Goal: Transaction & Acquisition: Purchase product/service

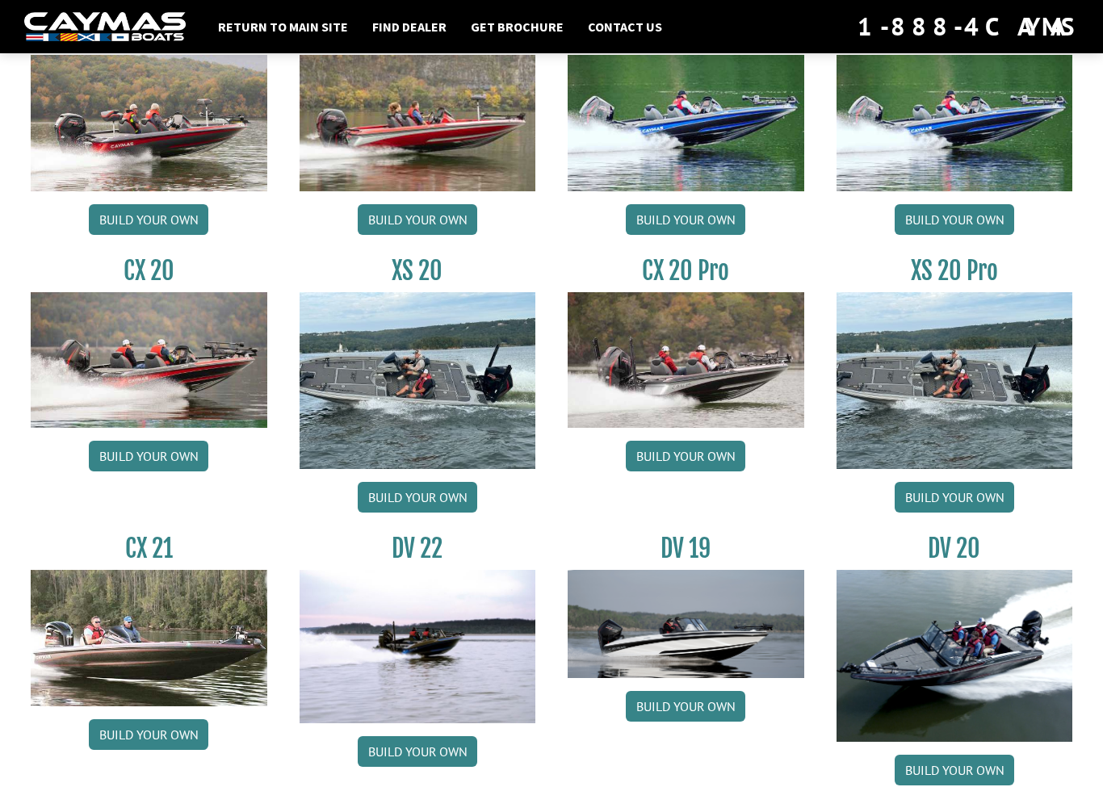
scroll to position [1450, 0]
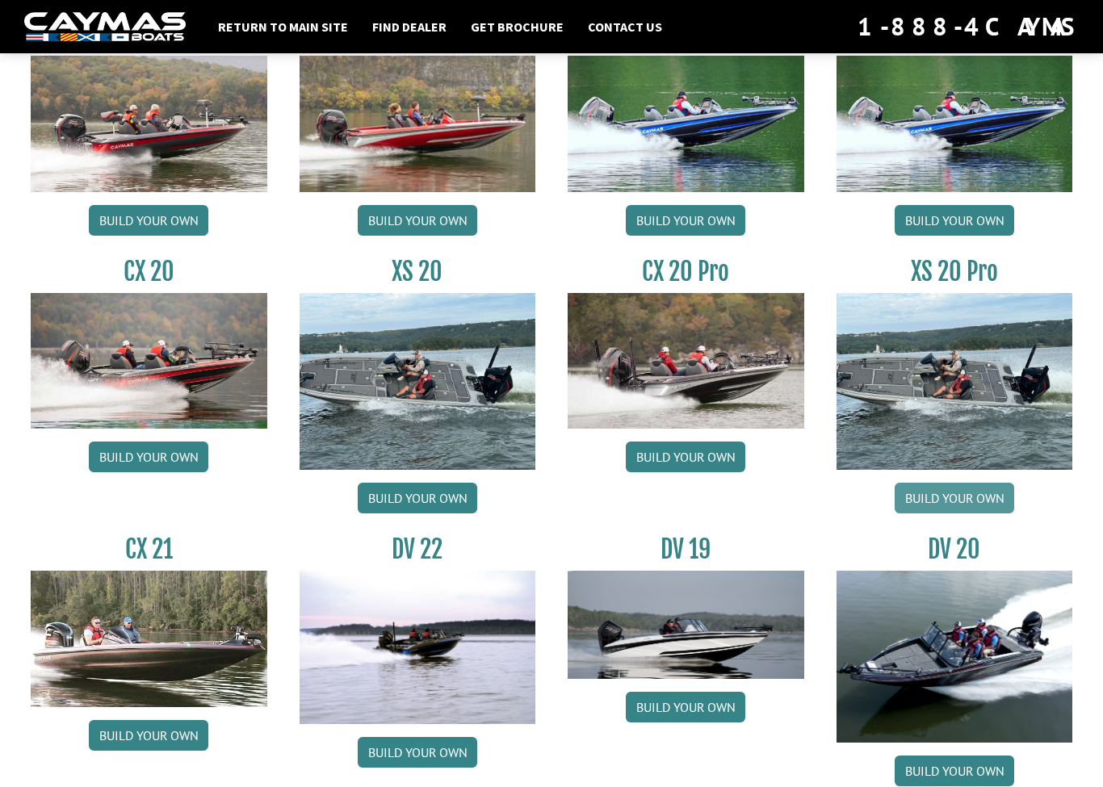
click at [986, 506] on link "Build your own" at bounding box center [955, 498] width 120 height 31
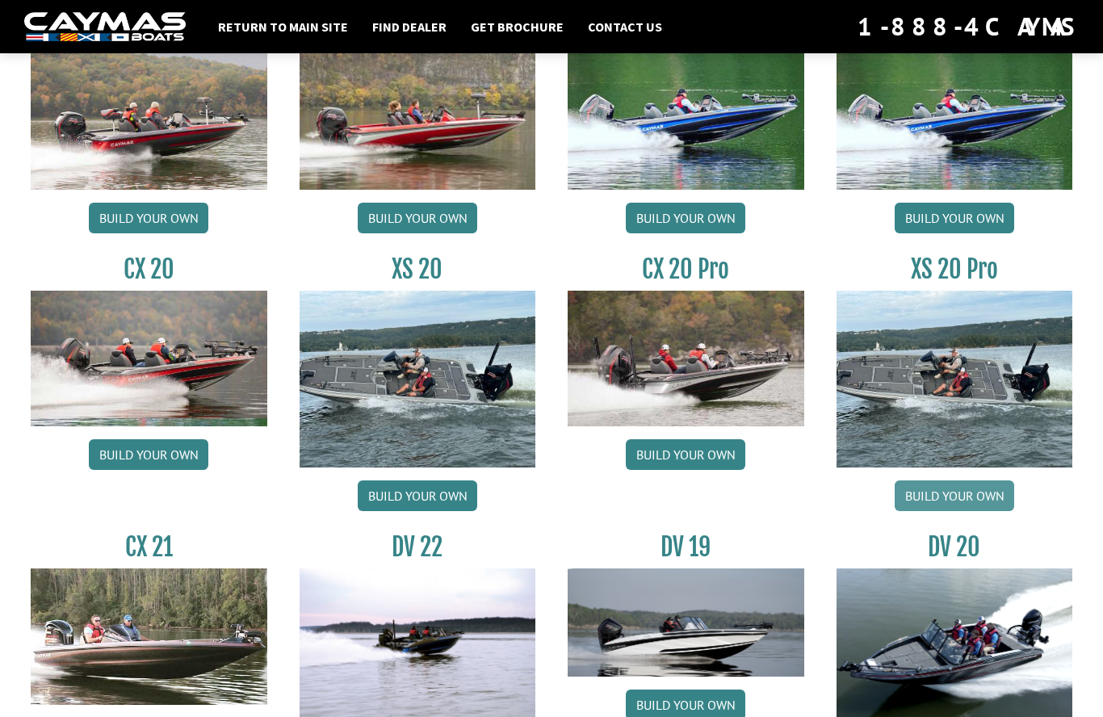
scroll to position [1450, 0]
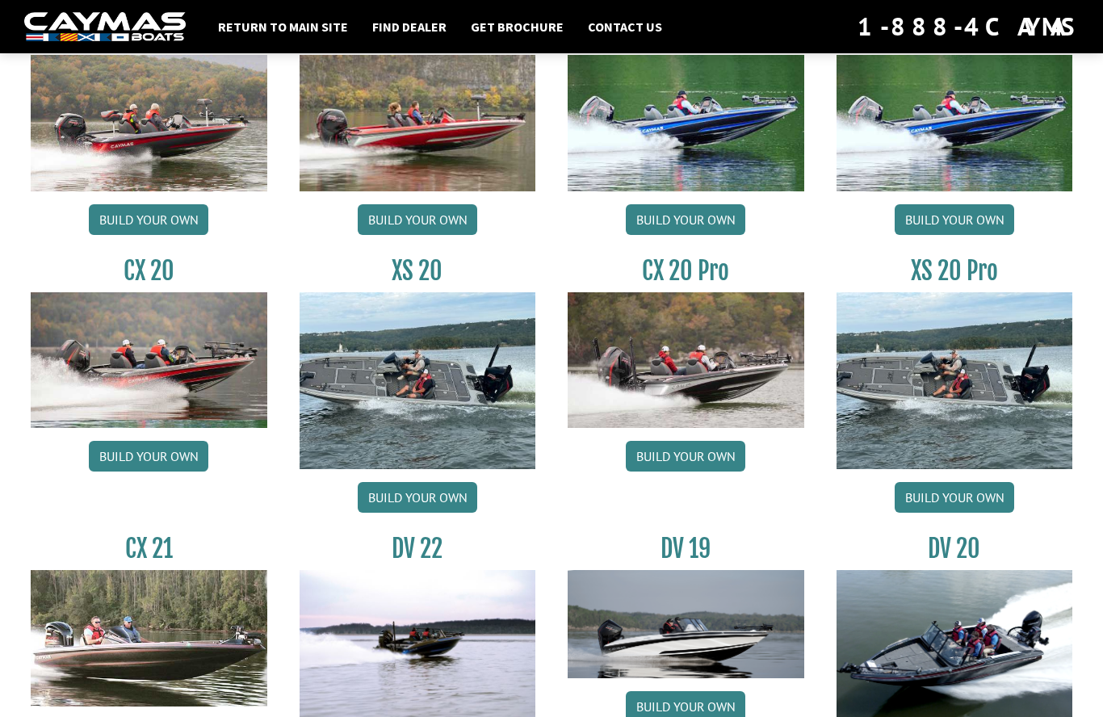
click at [413, 377] on img at bounding box center [418, 380] width 237 height 177
click at [394, 512] on link "Build your own" at bounding box center [418, 497] width 120 height 31
click at [388, 510] on link "Build your own" at bounding box center [418, 497] width 120 height 31
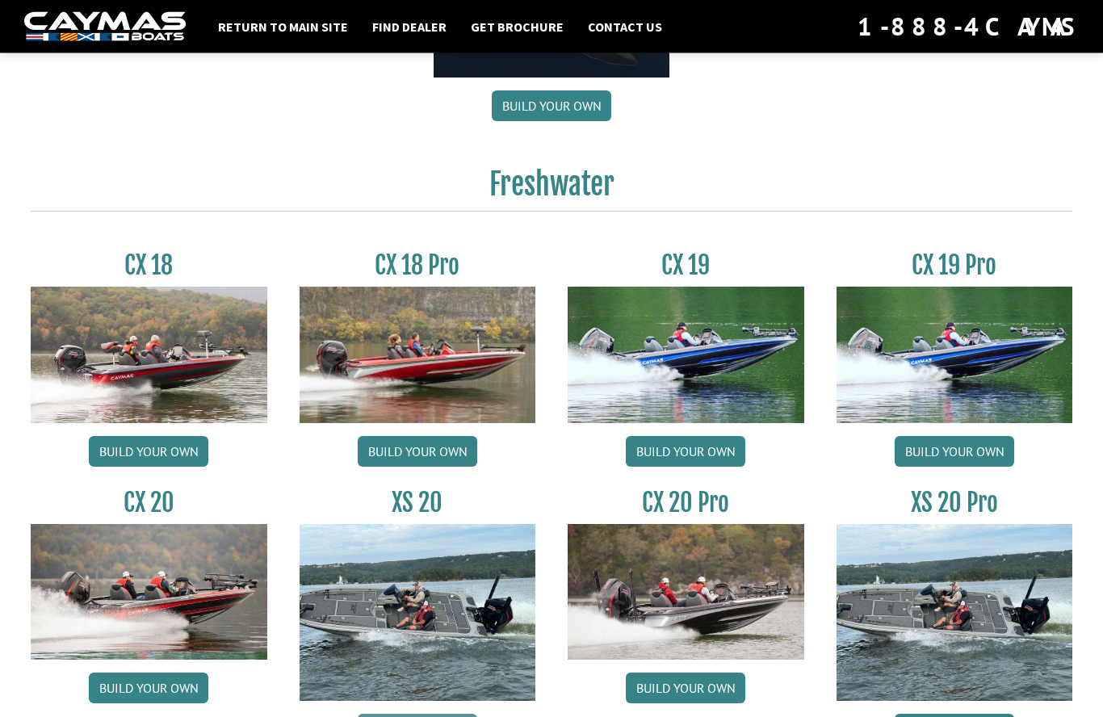
scroll to position [1213, 0]
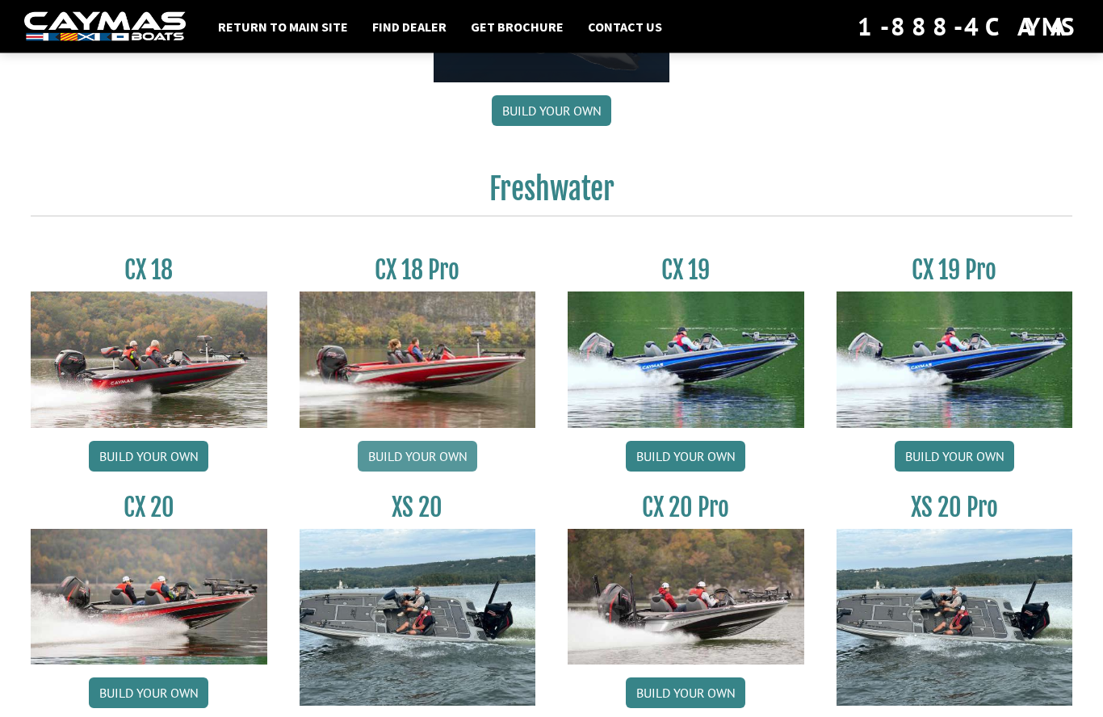
click at [405, 469] on link "Build your own" at bounding box center [418, 457] width 120 height 31
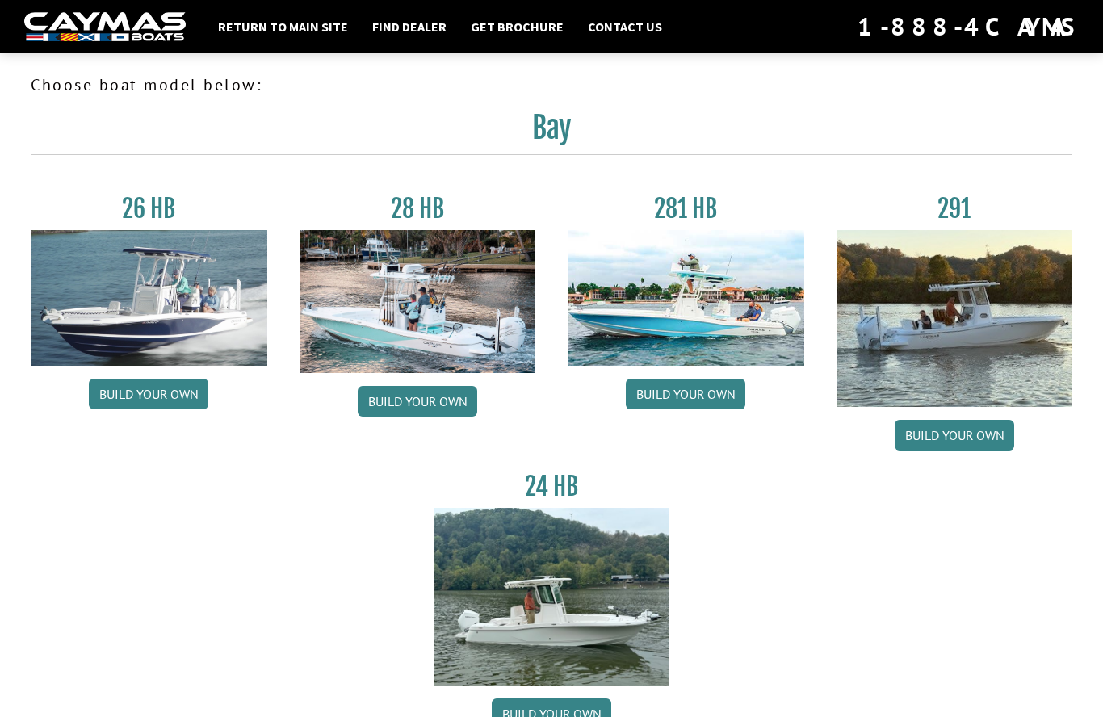
scroll to position [1214, 0]
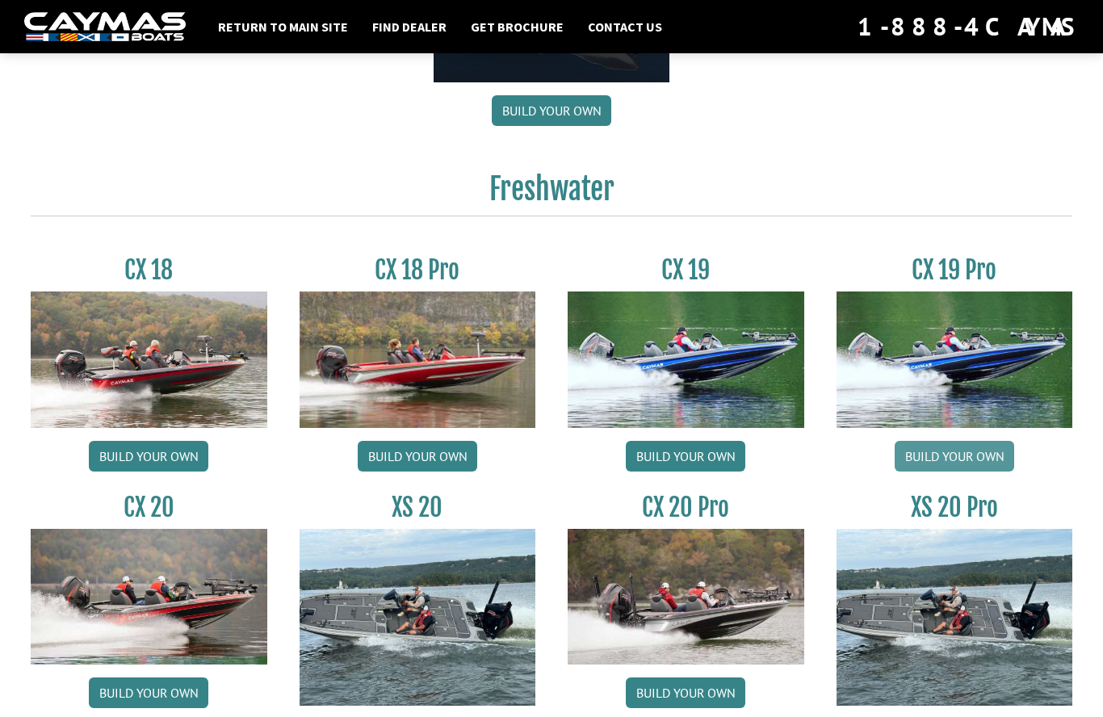
click at [969, 472] on link "Build your own" at bounding box center [955, 456] width 120 height 31
click at [416, 367] on img at bounding box center [418, 360] width 237 height 136
click at [420, 469] on link "Build your own" at bounding box center [418, 456] width 120 height 31
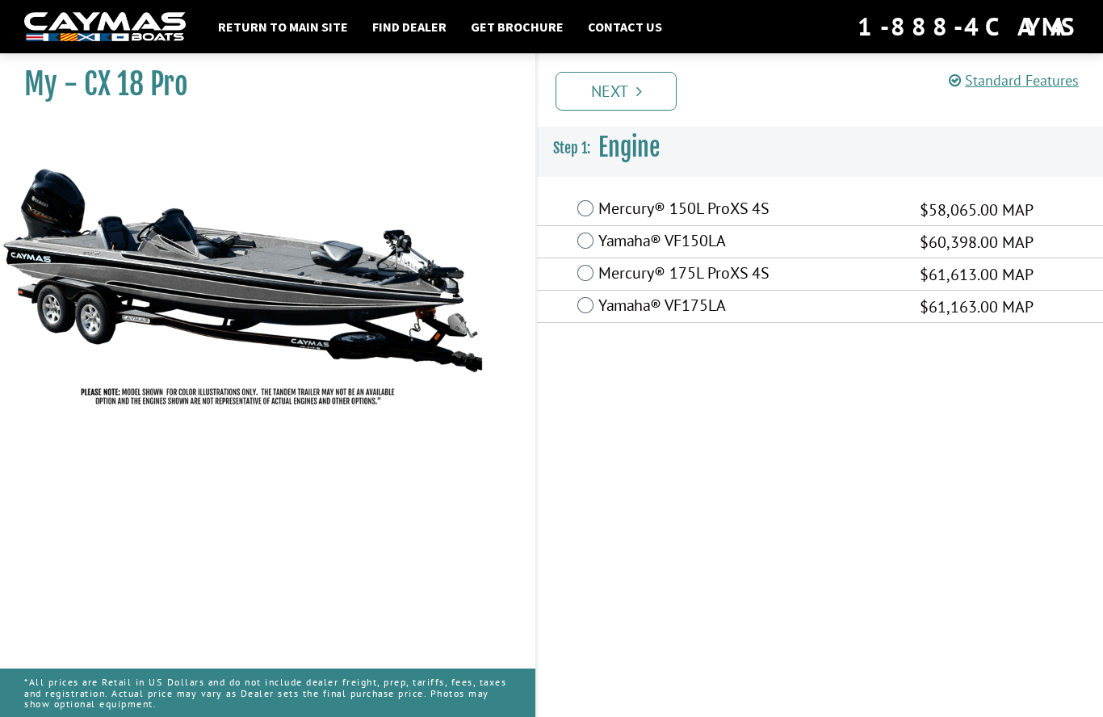
click at [602, 213] on label "Mercury® 150L ProXS 4S" at bounding box center [748, 210] width 301 height 23
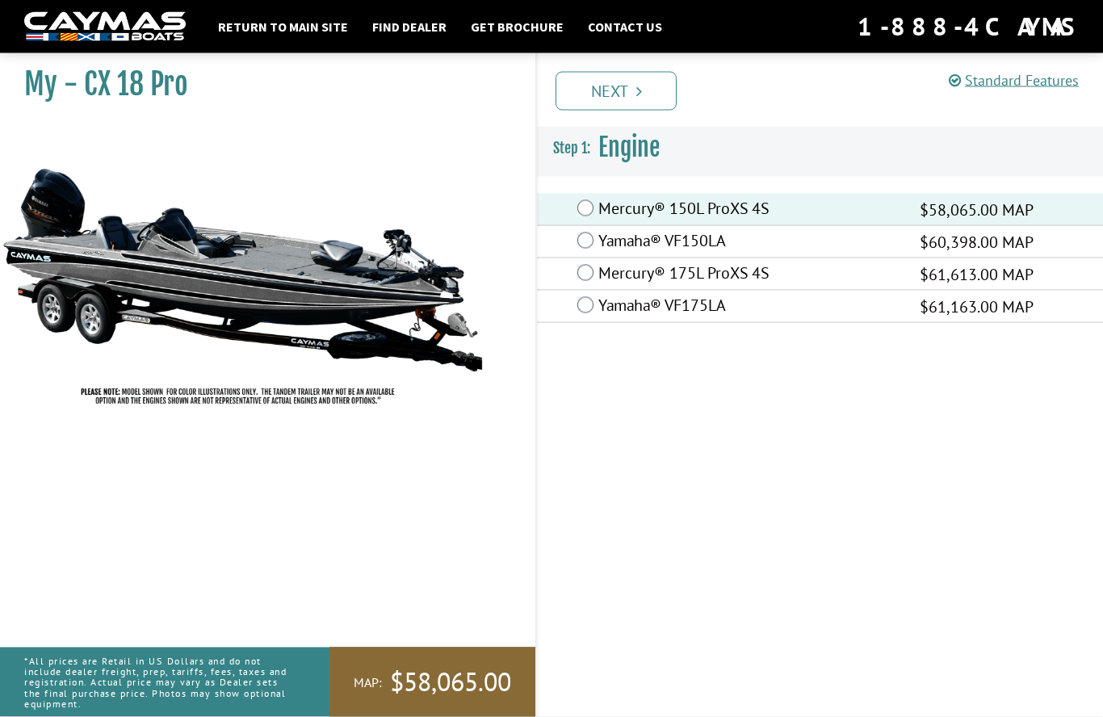
scroll to position [70, 0]
click at [599, 87] on link "Next" at bounding box center [616, 91] width 121 height 39
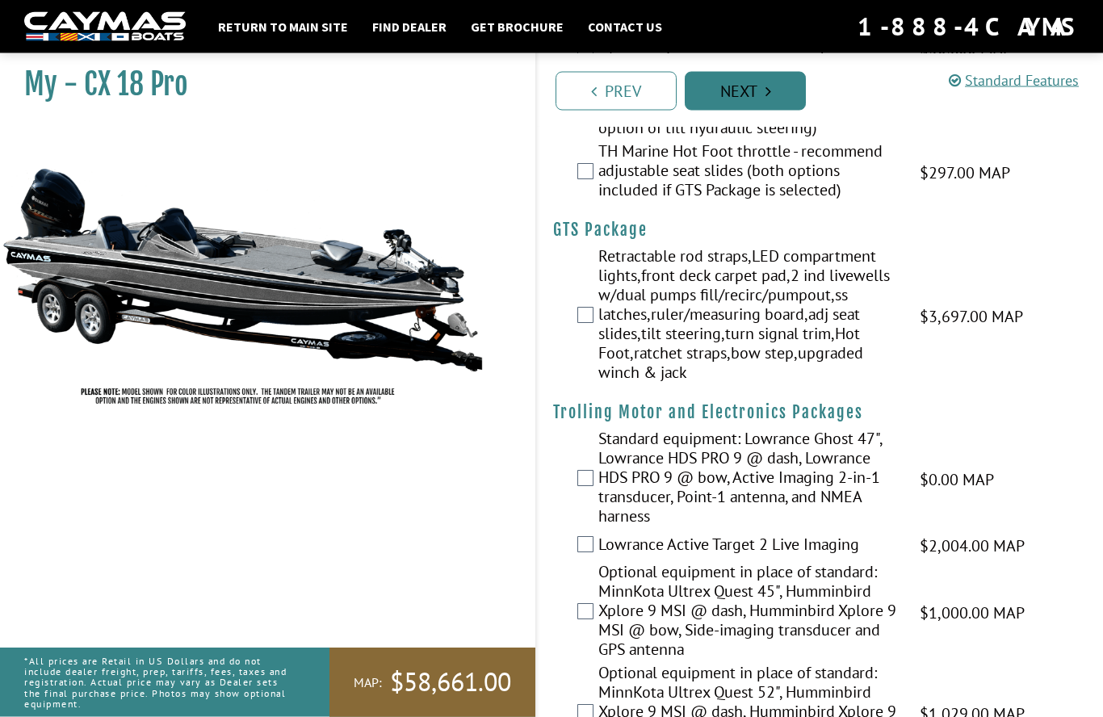
scroll to position [373, 0]
click at [574, 326] on div "Retractable rod straps,LED compartment lights,front deck carpet pad,2 ind livew…" at bounding box center [820, 316] width 566 height 140
click at [579, 305] on div "Retractable rod straps,LED compartment lights,front deck carpet pad,2 ind livew…" at bounding box center [820, 316] width 566 height 140
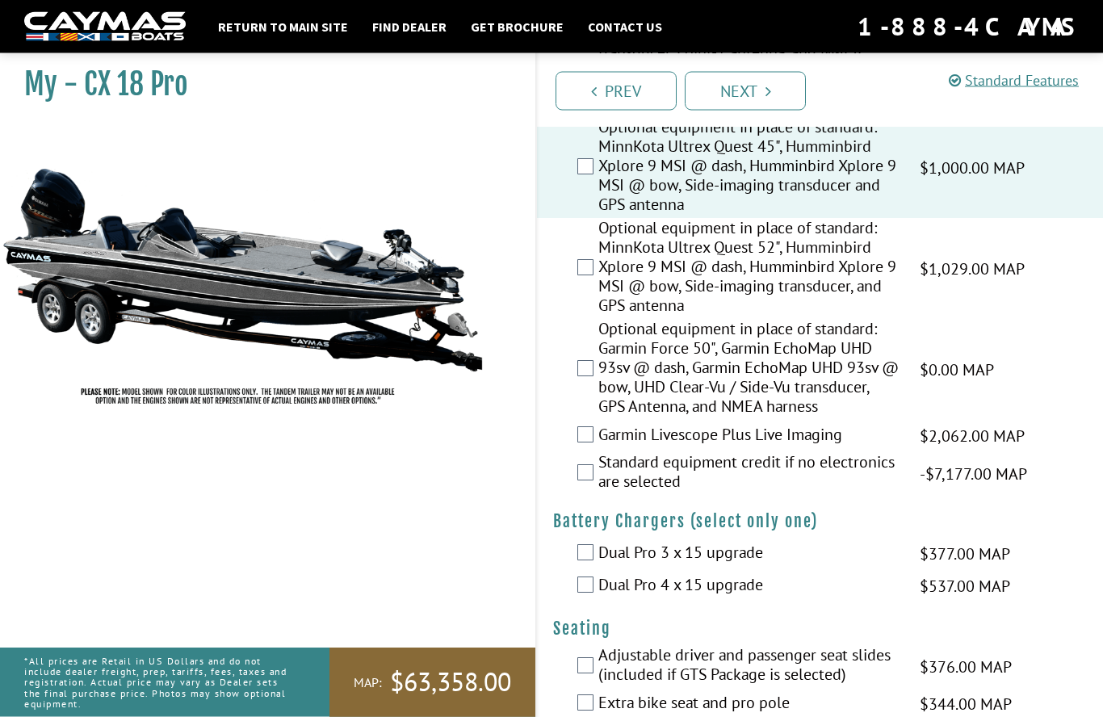
scroll to position [819, 0]
click at [594, 427] on div "Garmin Livescope Plus Live Imaging $2,062.00 MAP $2,434.00 MSRP" at bounding box center [820, 434] width 566 height 32
click at [592, 451] on div "Garmin Livescope Plus Live Imaging $2,062.00 MAP $2,434.00 MSRP" at bounding box center [820, 434] width 566 height 32
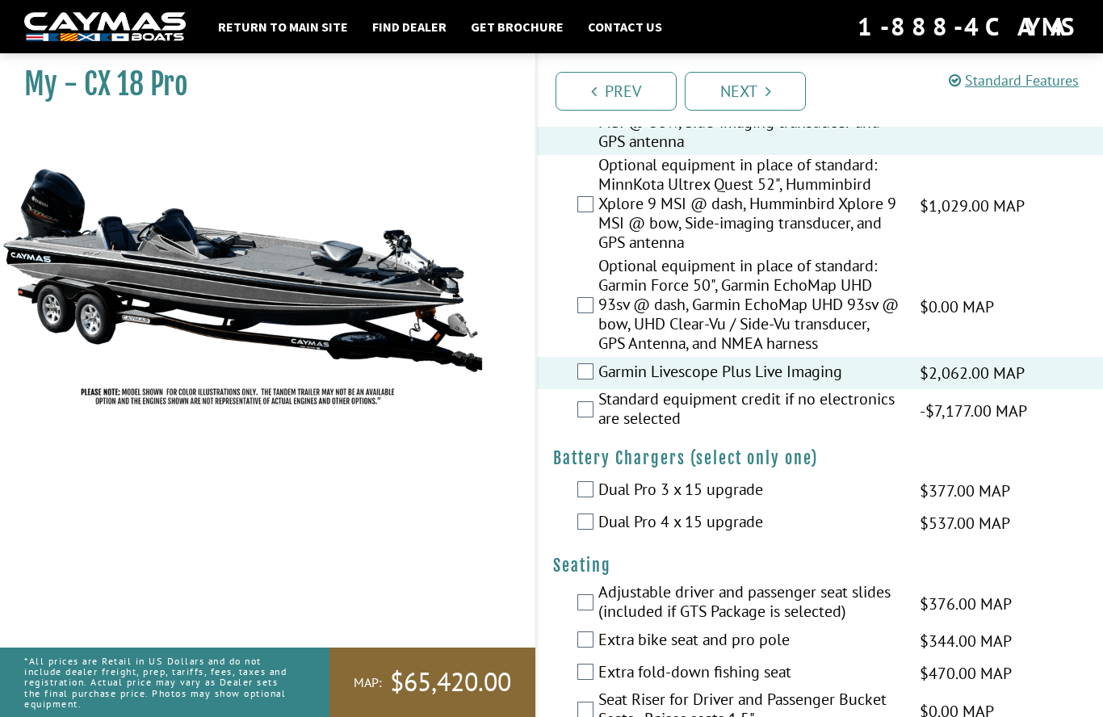
scroll to position [890, 0]
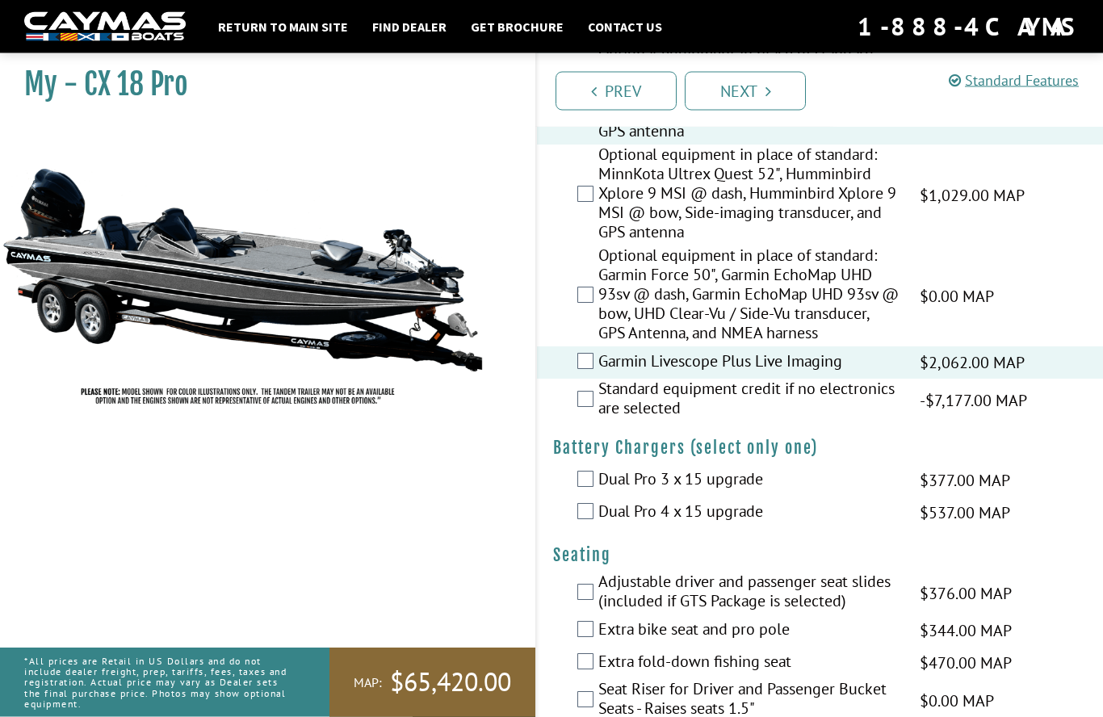
click at [565, 521] on div "Dual Pro 4 x 15 upgrade $537.00 MAP $634.00 MSRP" at bounding box center [820, 513] width 566 height 32
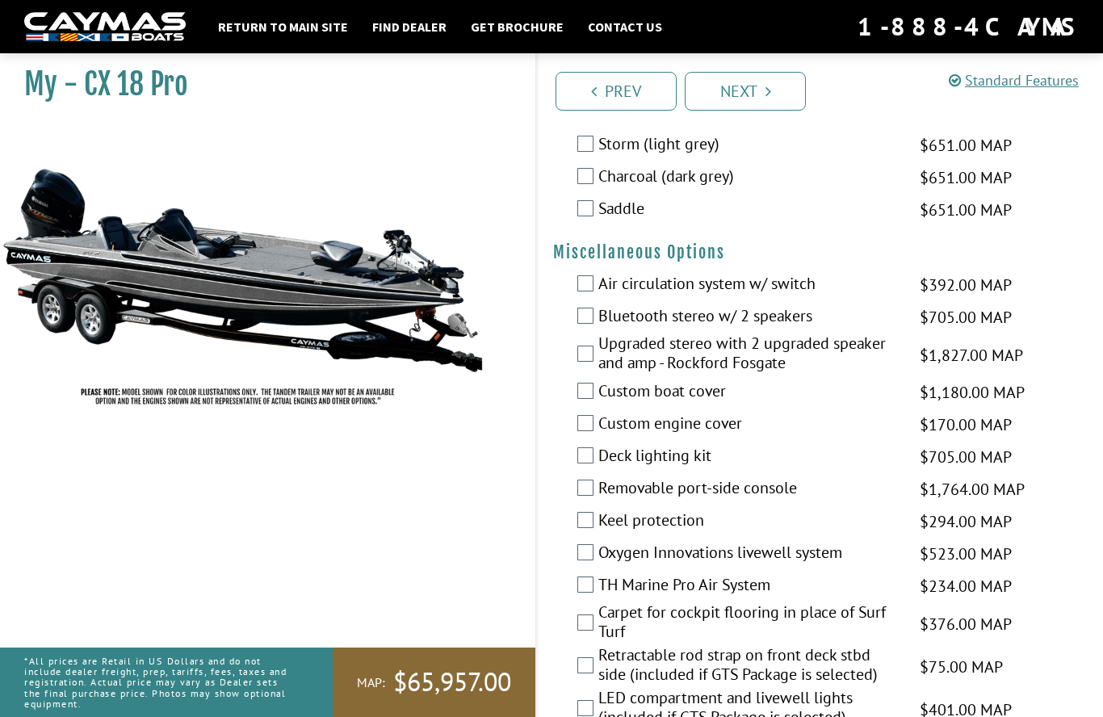
scroll to position [1545, 0]
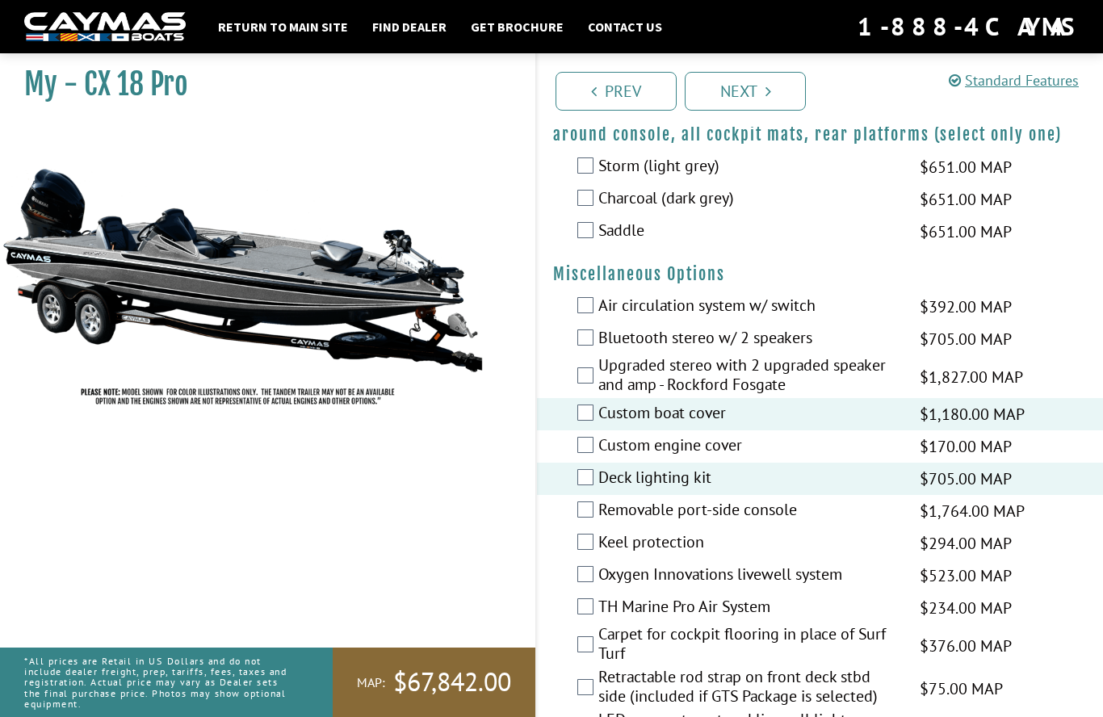
click at [605, 554] on label "Keel protection" at bounding box center [748, 543] width 301 height 23
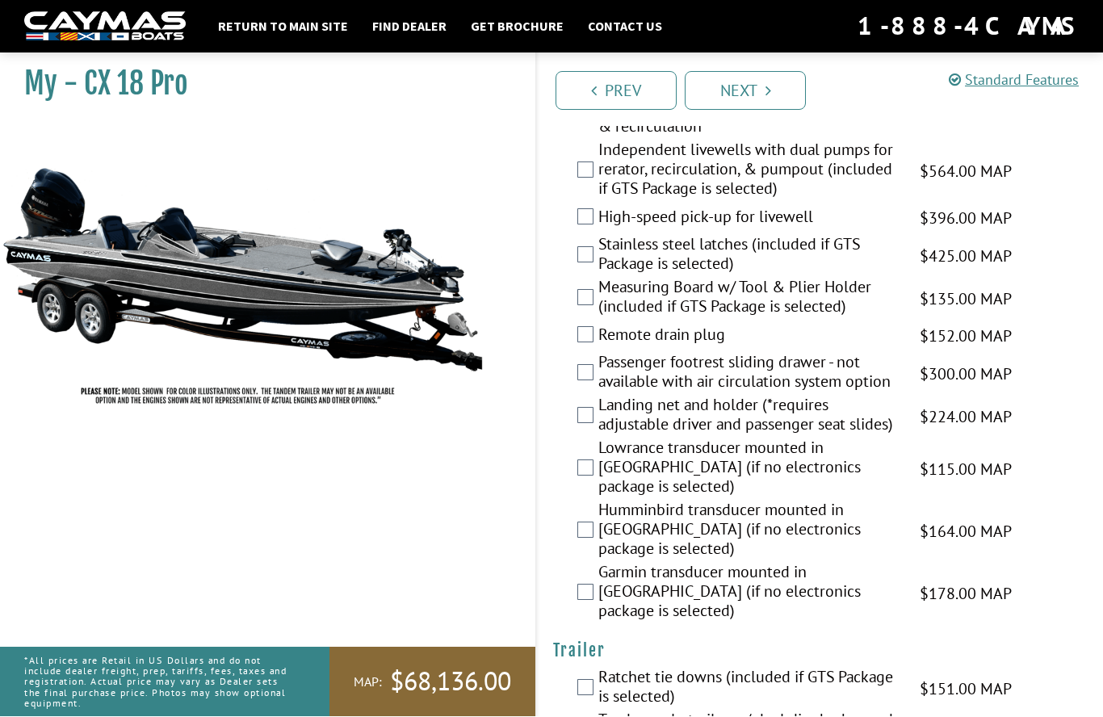
scroll to position [2244, 0]
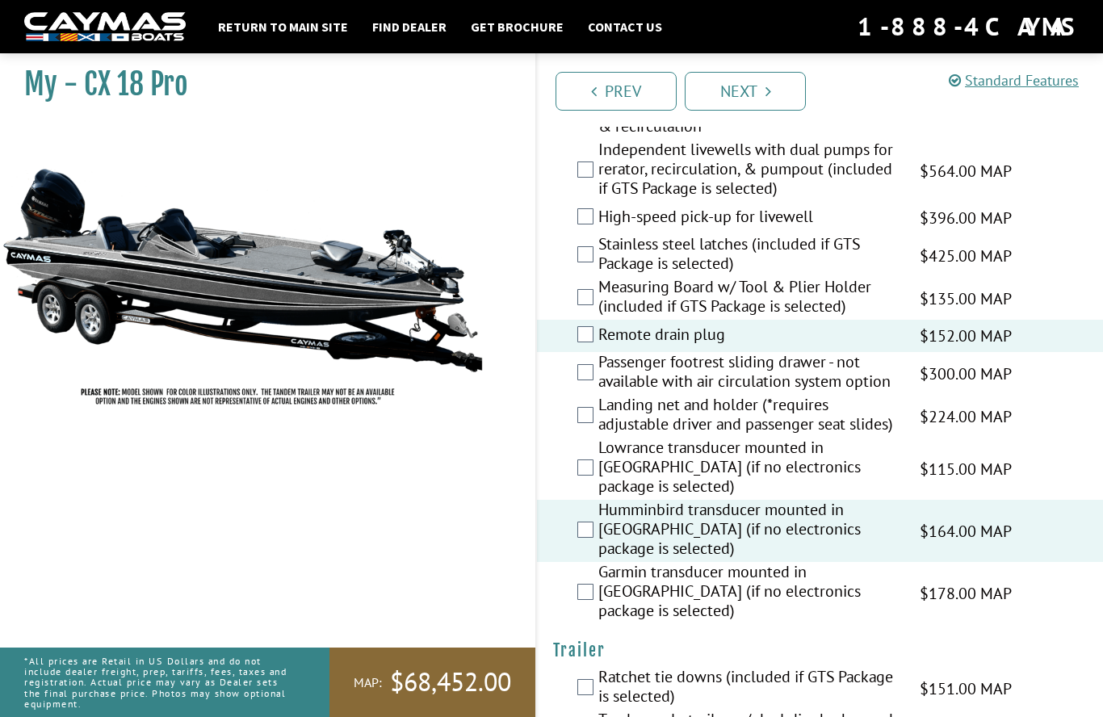
click at [939, 429] on span "$224.00 MAP" at bounding box center [966, 417] width 92 height 24
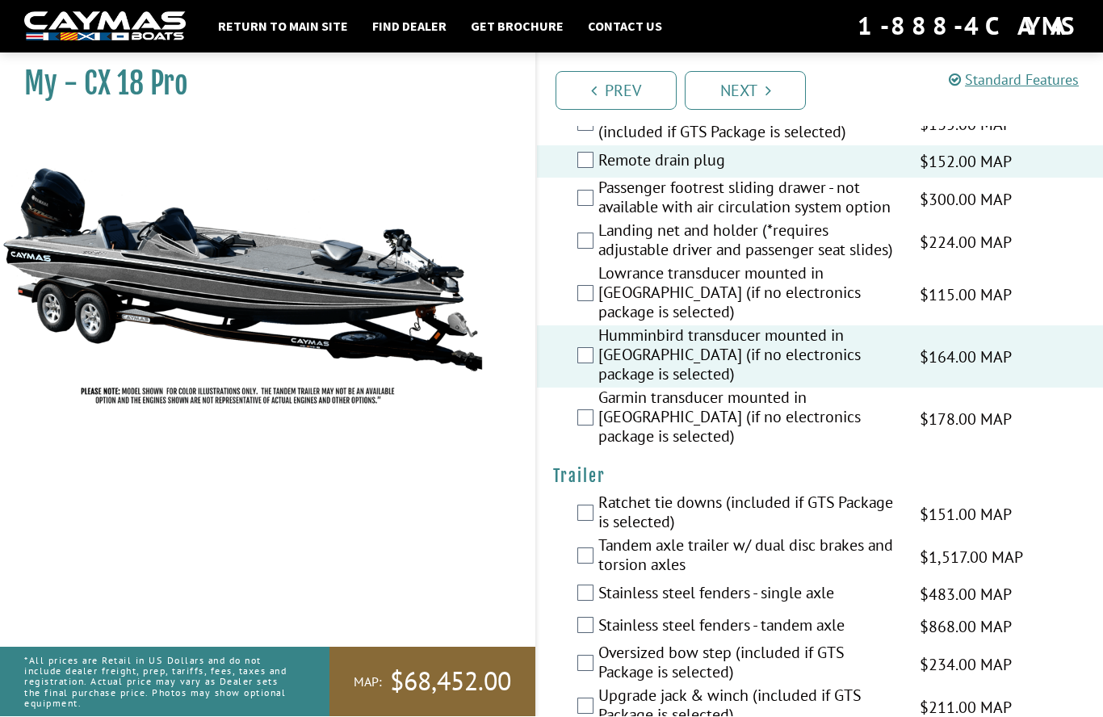
scroll to position [2487, 0]
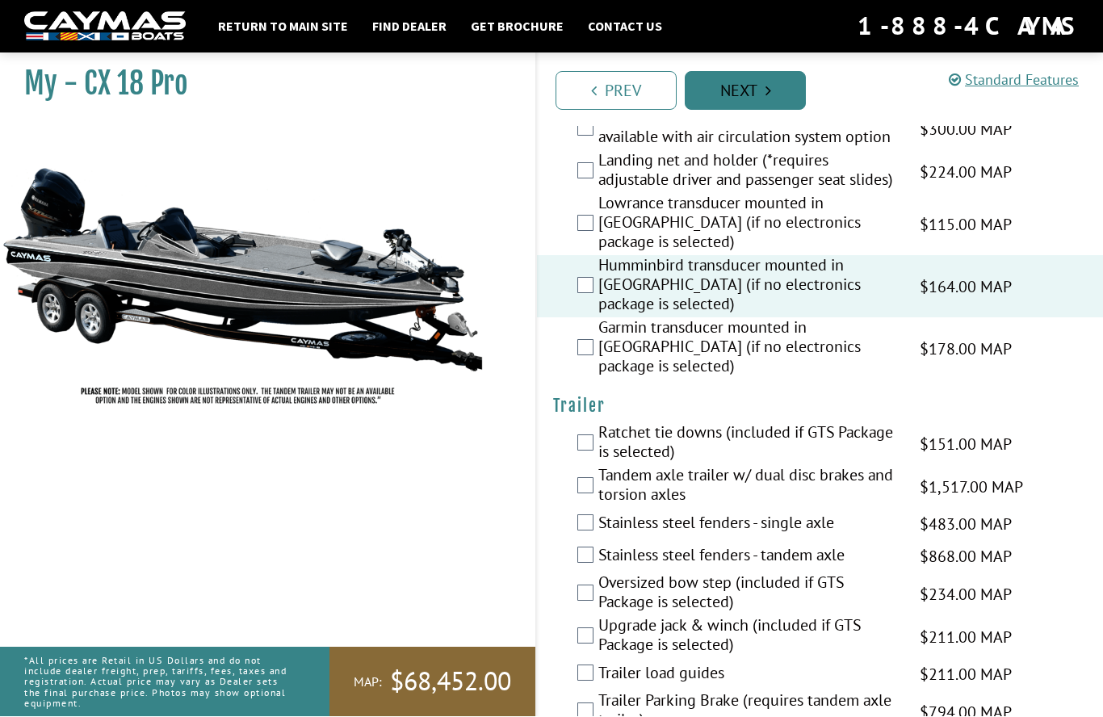
click at [764, 78] on link "Next" at bounding box center [745, 91] width 121 height 39
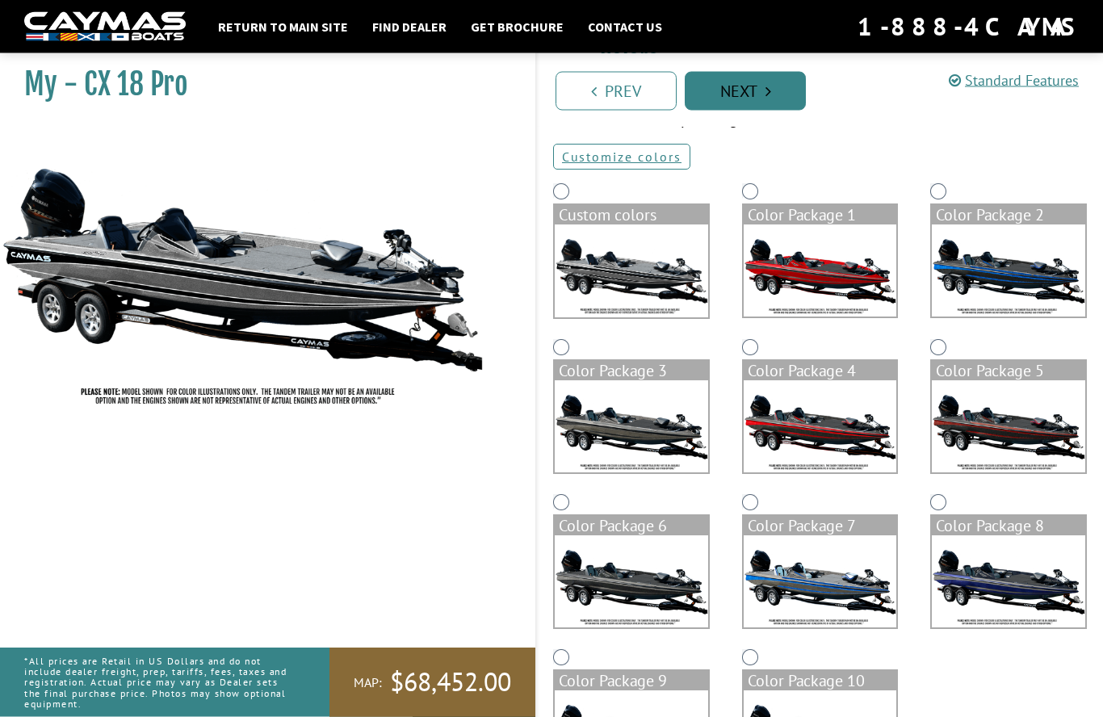
scroll to position [86, 0]
click at [691, 434] on img at bounding box center [631, 426] width 153 height 92
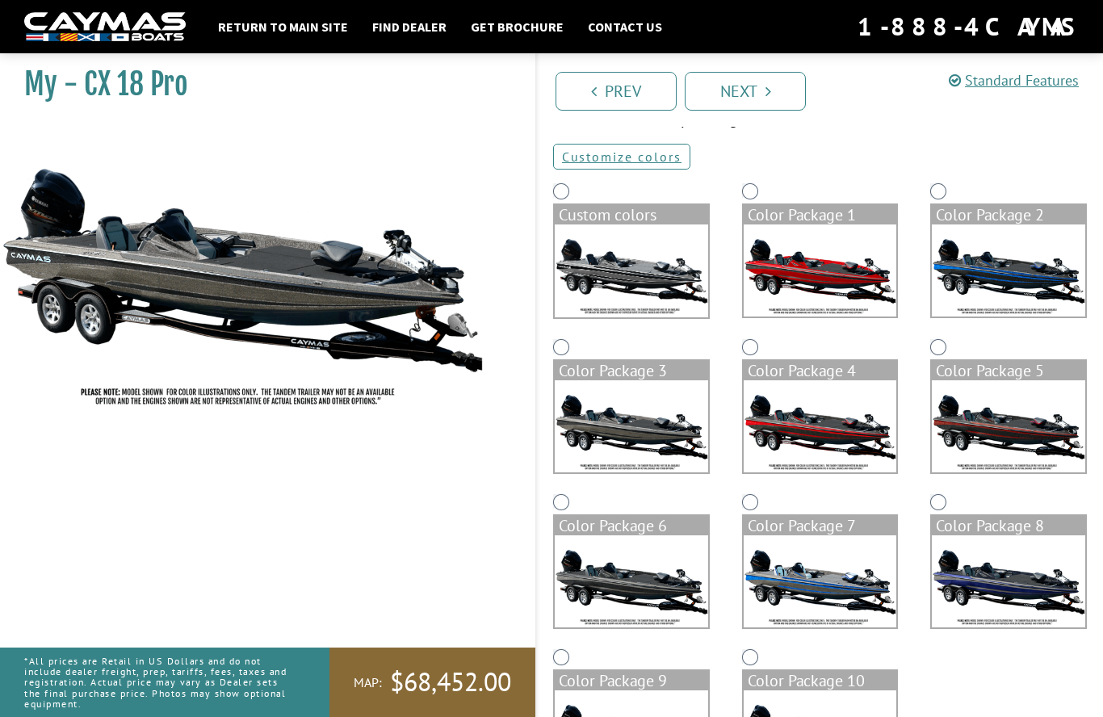
click at [644, 277] on img at bounding box center [631, 271] width 153 height 93
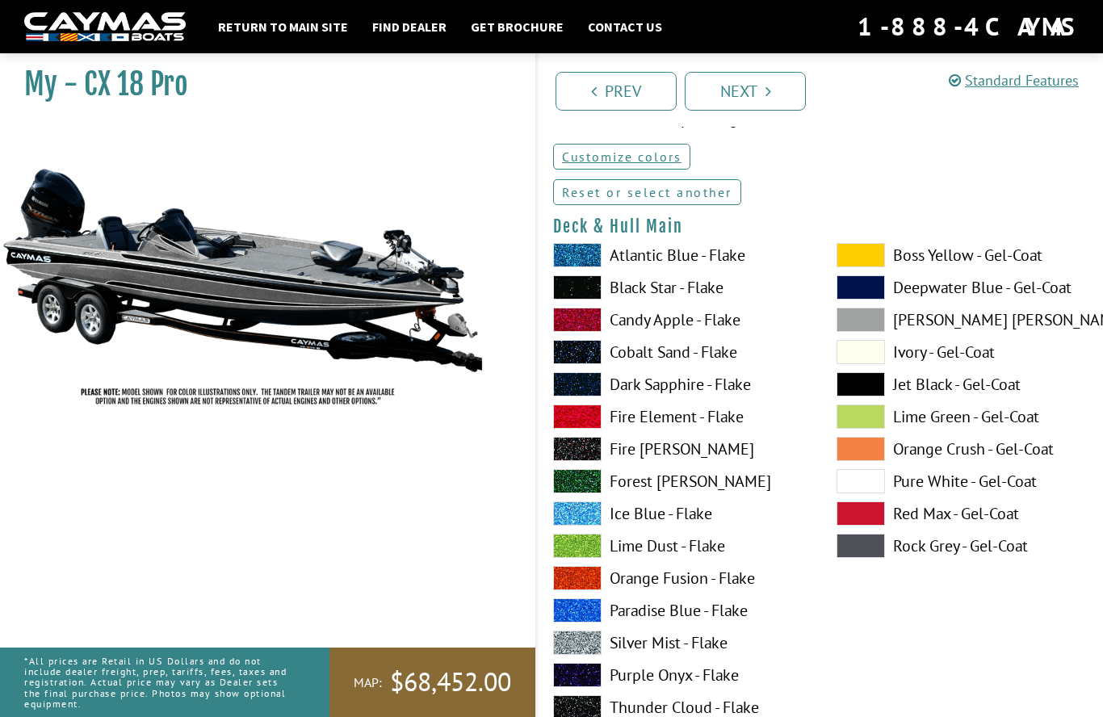
click at [710, 195] on link "Reset or select another" at bounding box center [647, 192] width 188 height 26
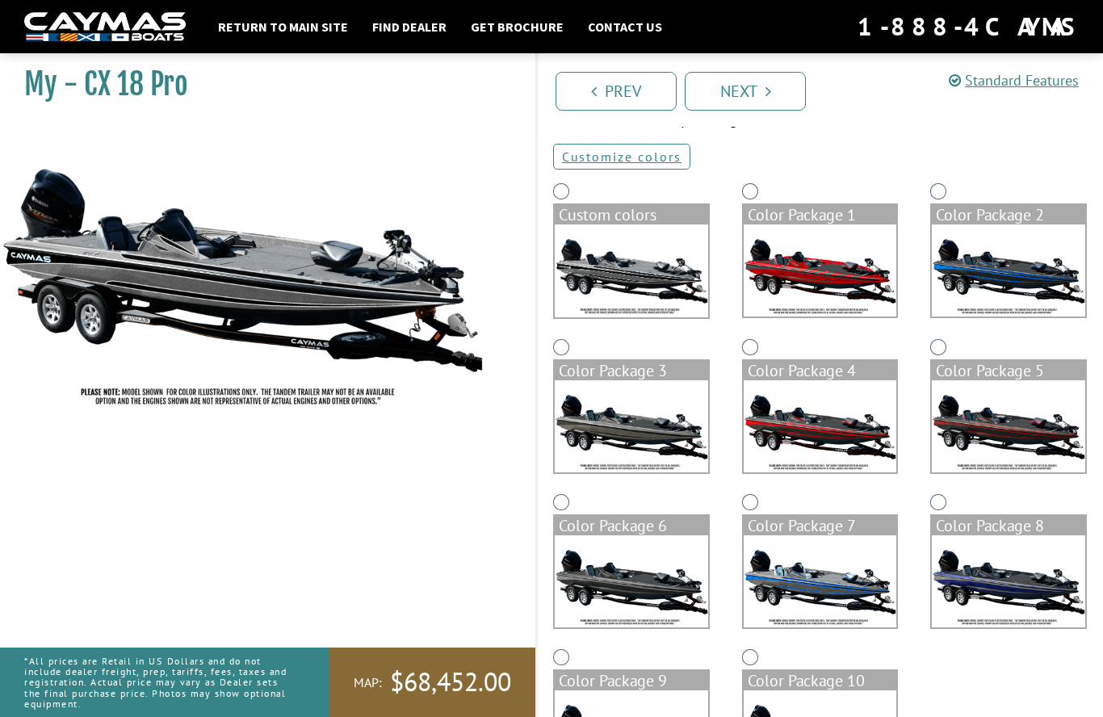
click at [863, 292] on img at bounding box center [820, 271] width 153 height 92
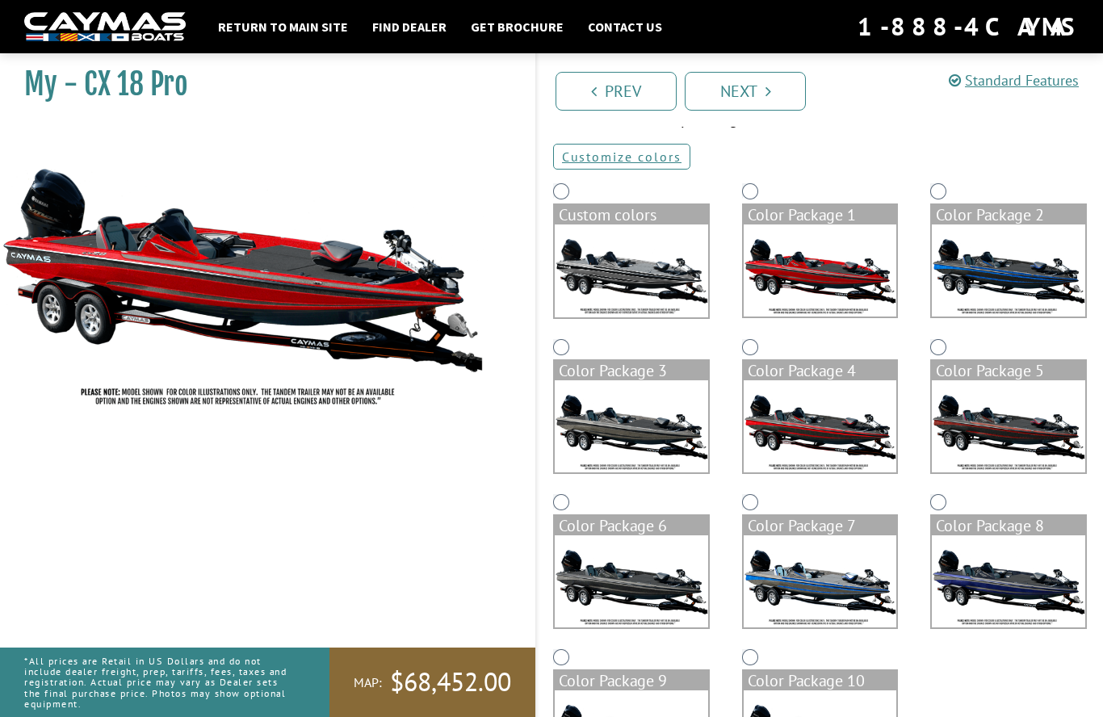
click at [1037, 277] on img at bounding box center [1008, 271] width 153 height 92
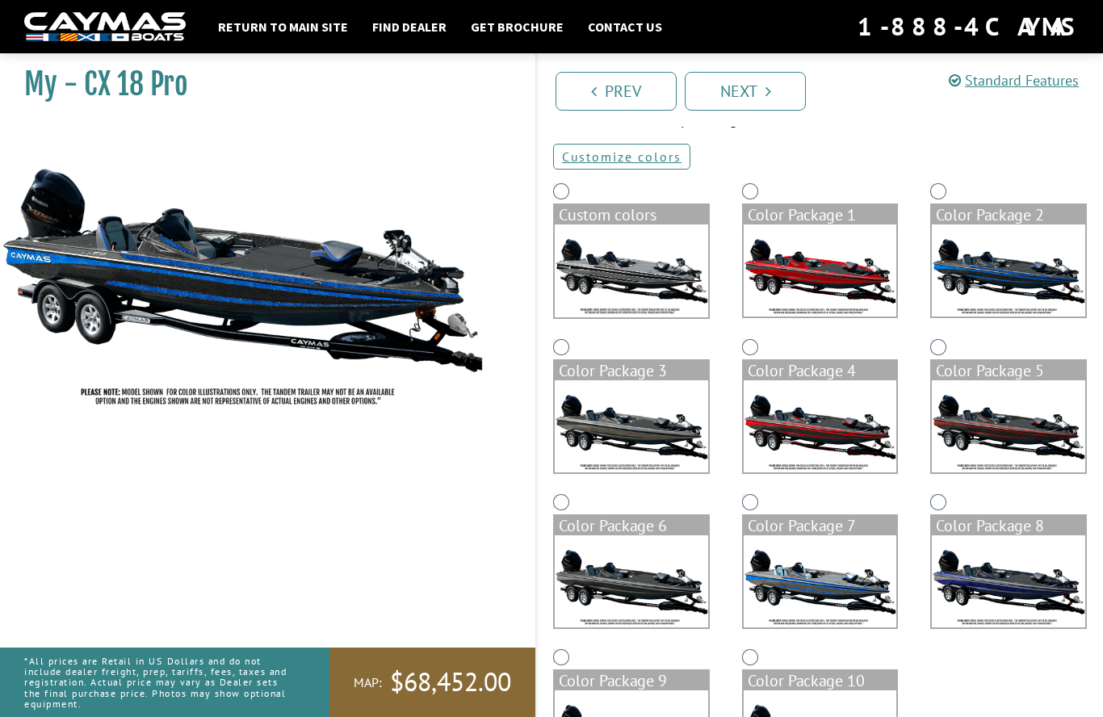
click at [1036, 429] on img at bounding box center [1008, 426] width 153 height 92
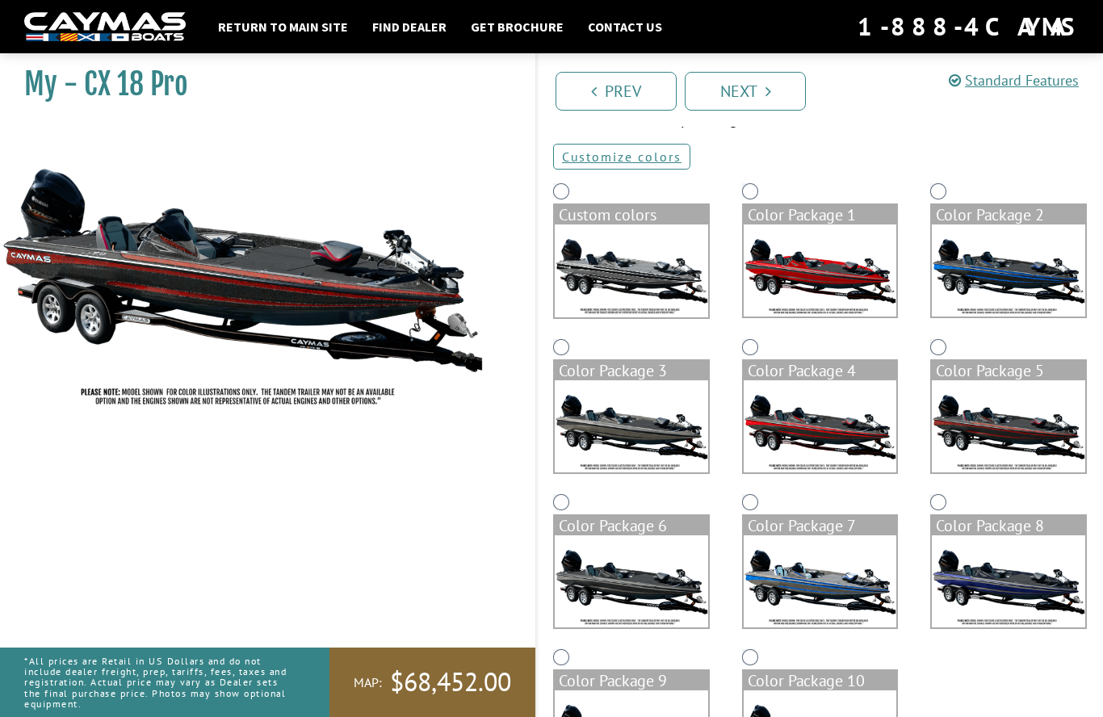
click at [851, 436] on img at bounding box center [820, 426] width 153 height 92
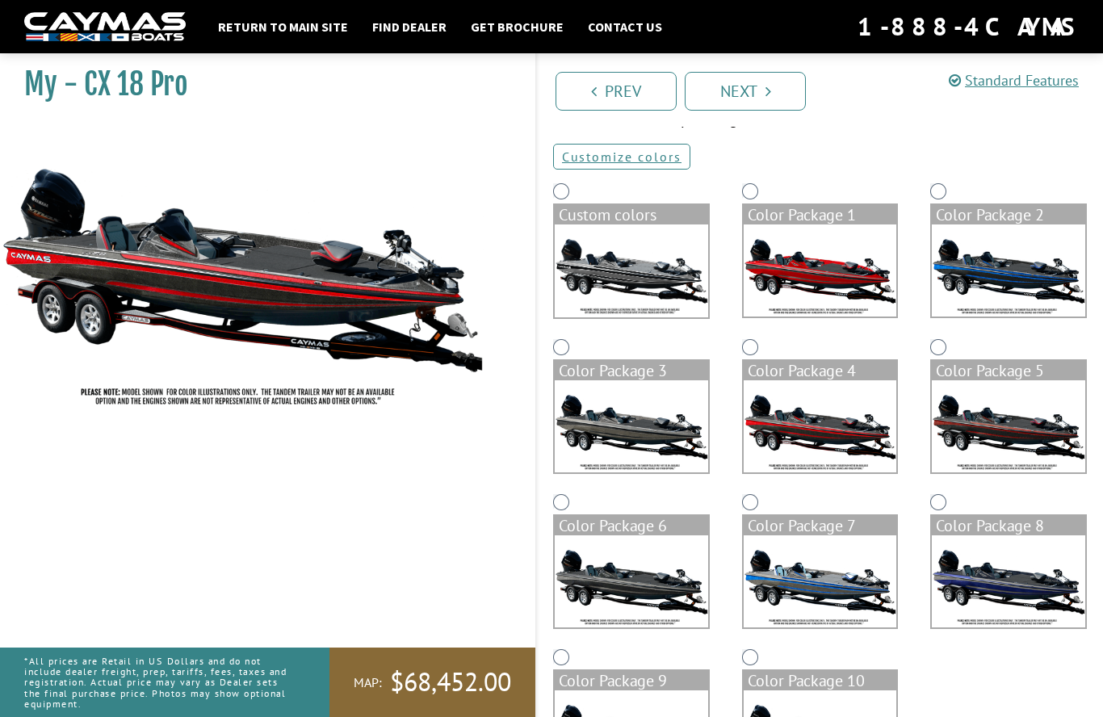
click at [670, 409] on img at bounding box center [631, 426] width 153 height 92
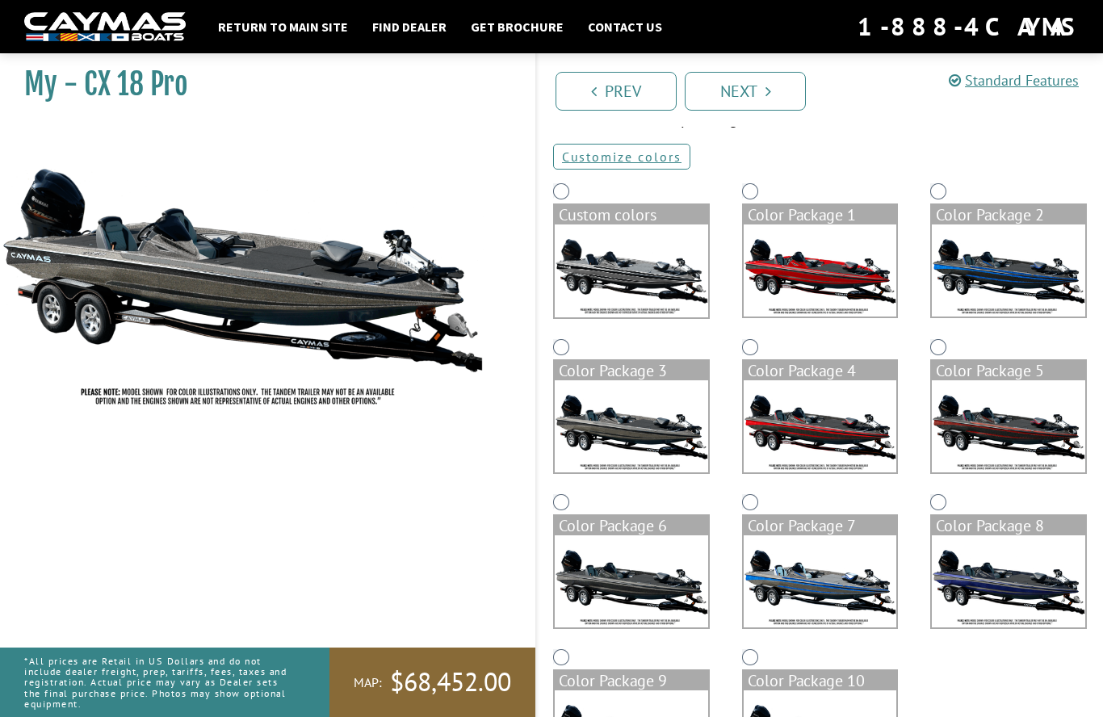
click at [670, 569] on img at bounding box center [631, 581] width 153 height 92
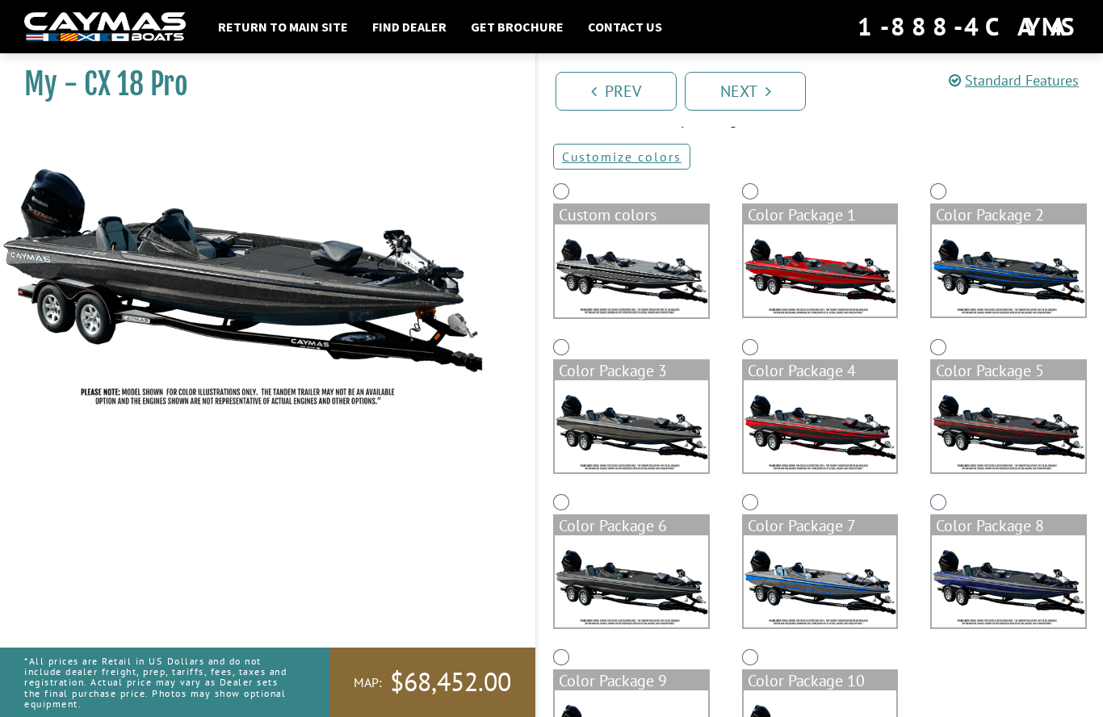
click at [833, 591] on img at bounding box center [820, 581] width 153 height 92
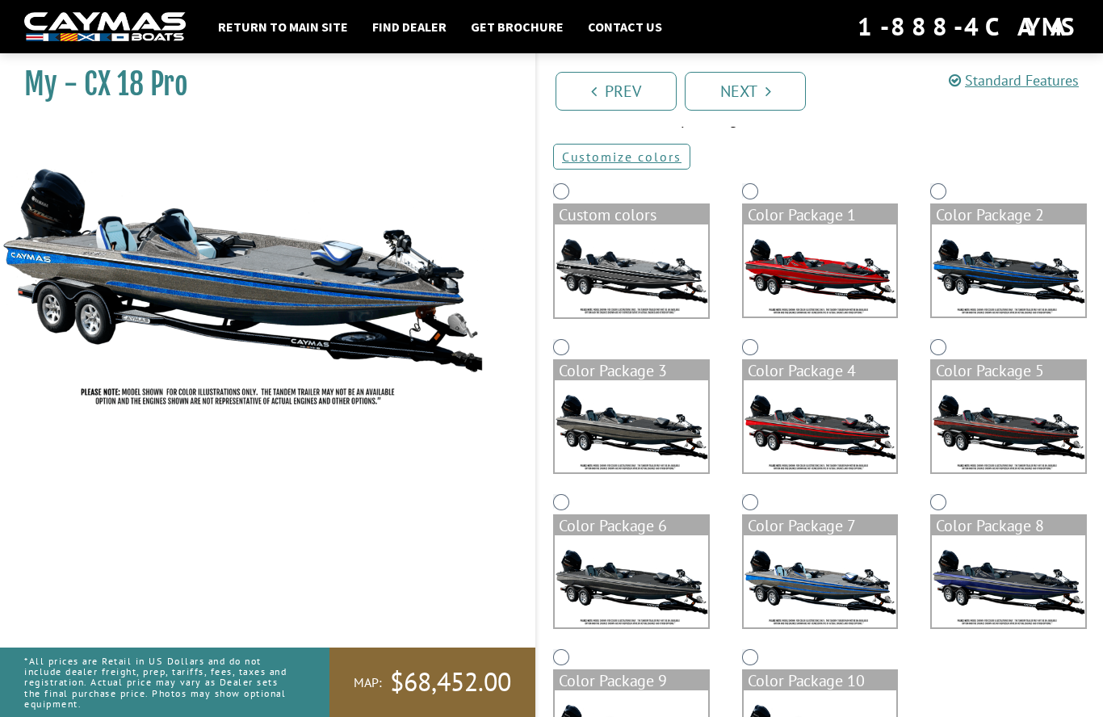
click at [1030, 570] on img at bounding box center [1008, 581] width 153 height 92
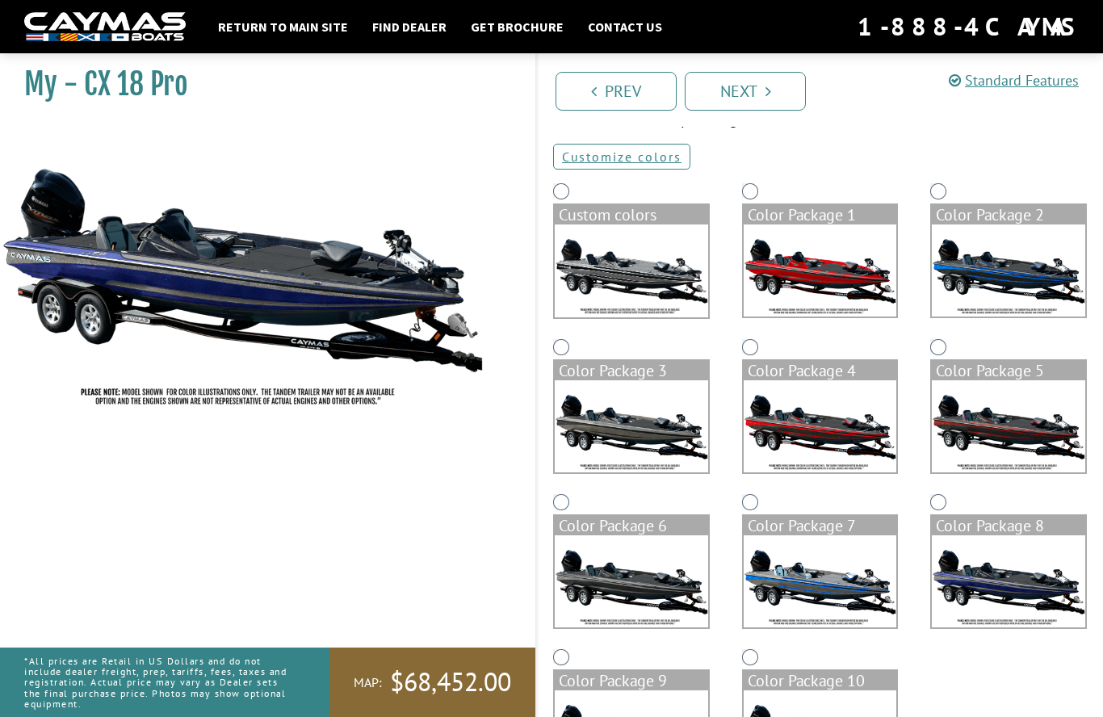
click at [1018, 586] on img at bounding box center [1008, 581] width 153 height 92
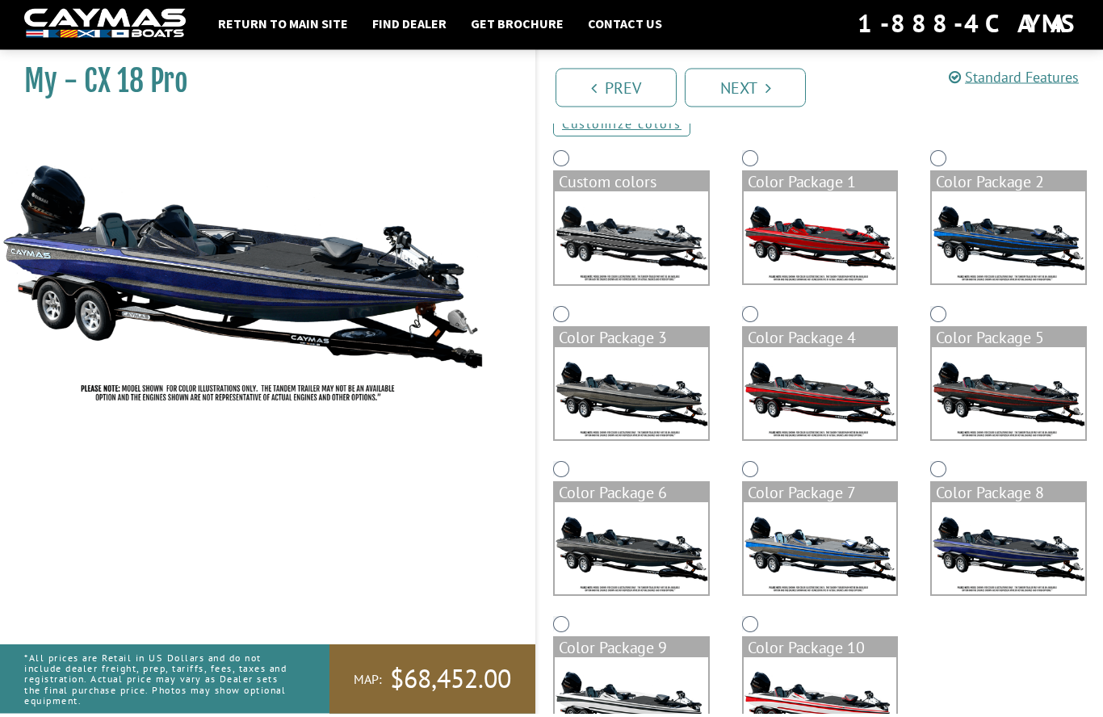
scroll to position [115, 0]
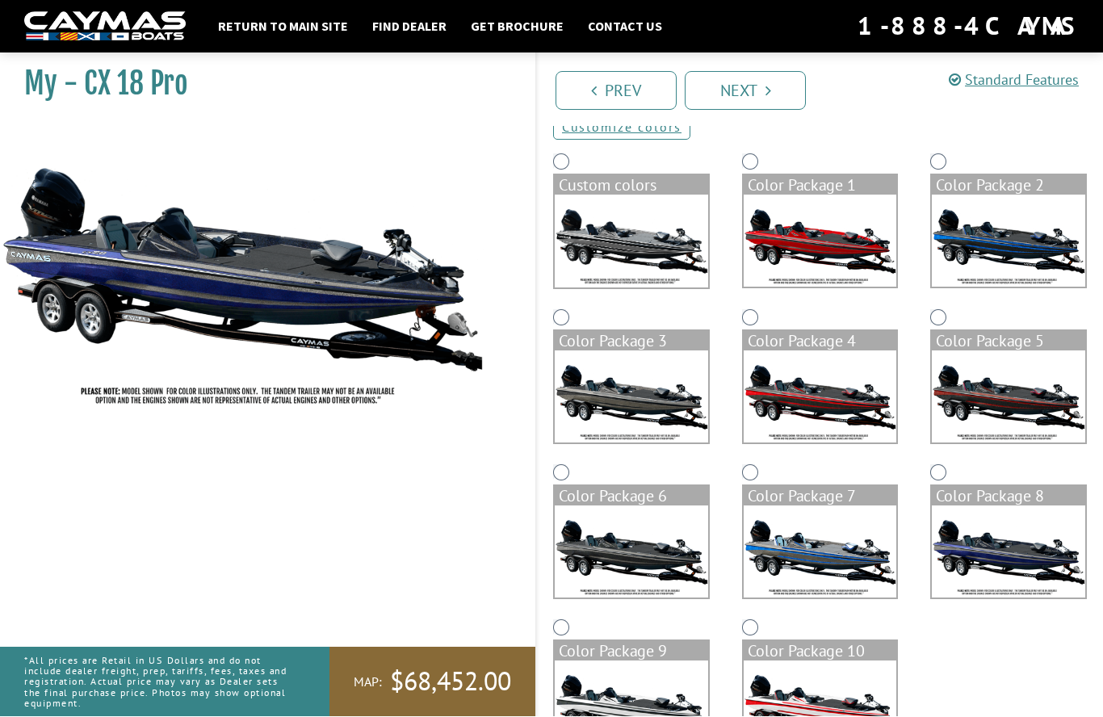
click at [840, 695] on img at bounding box center [820, 707] width 153 height 92
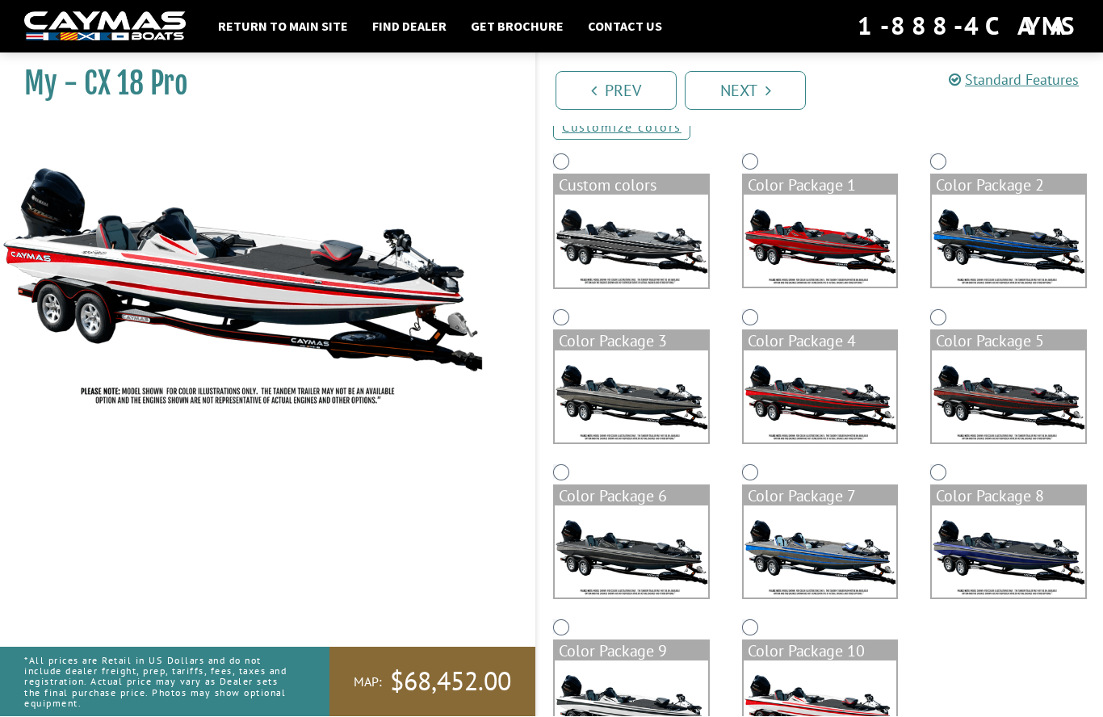
click at [666, 708] on img at bounding box center [631, 707] width 153 height 92
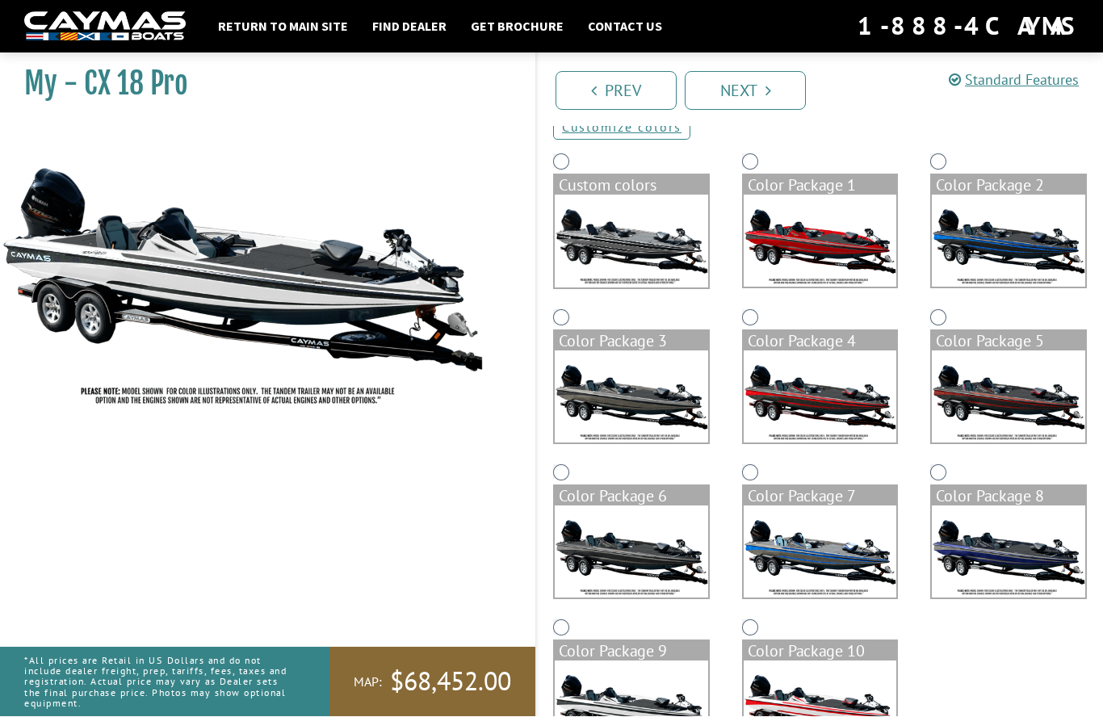
click at [661, 239] on img at bounding box center [631, 241] width 153 height 93
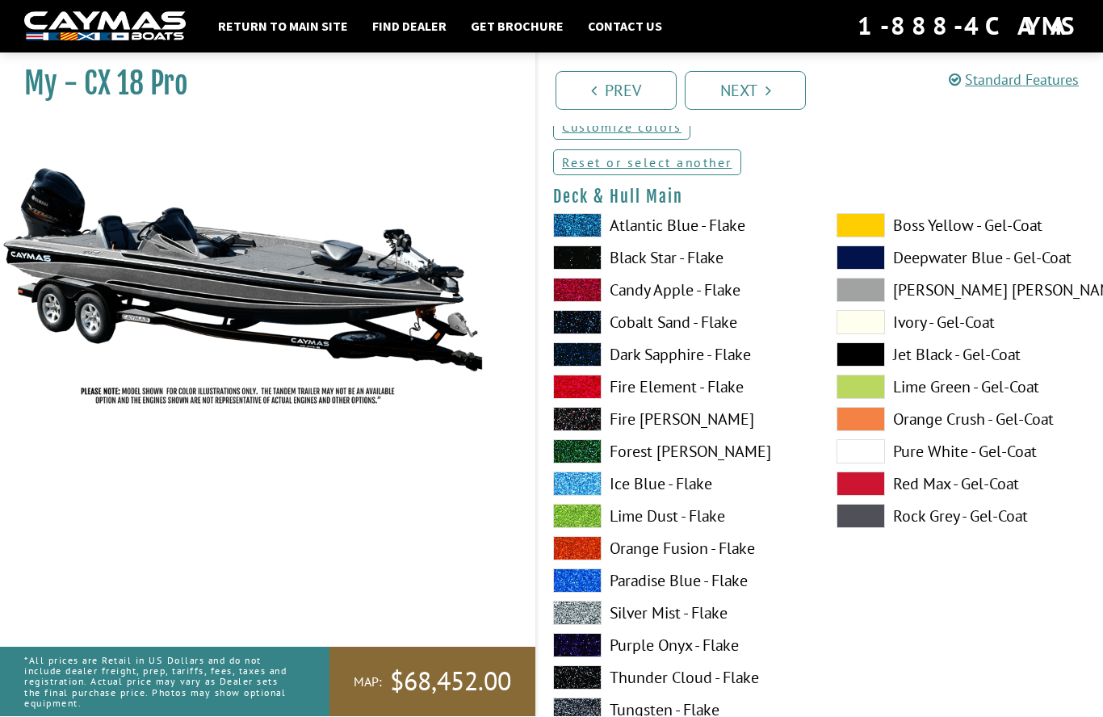
scroll to position [115, 0]
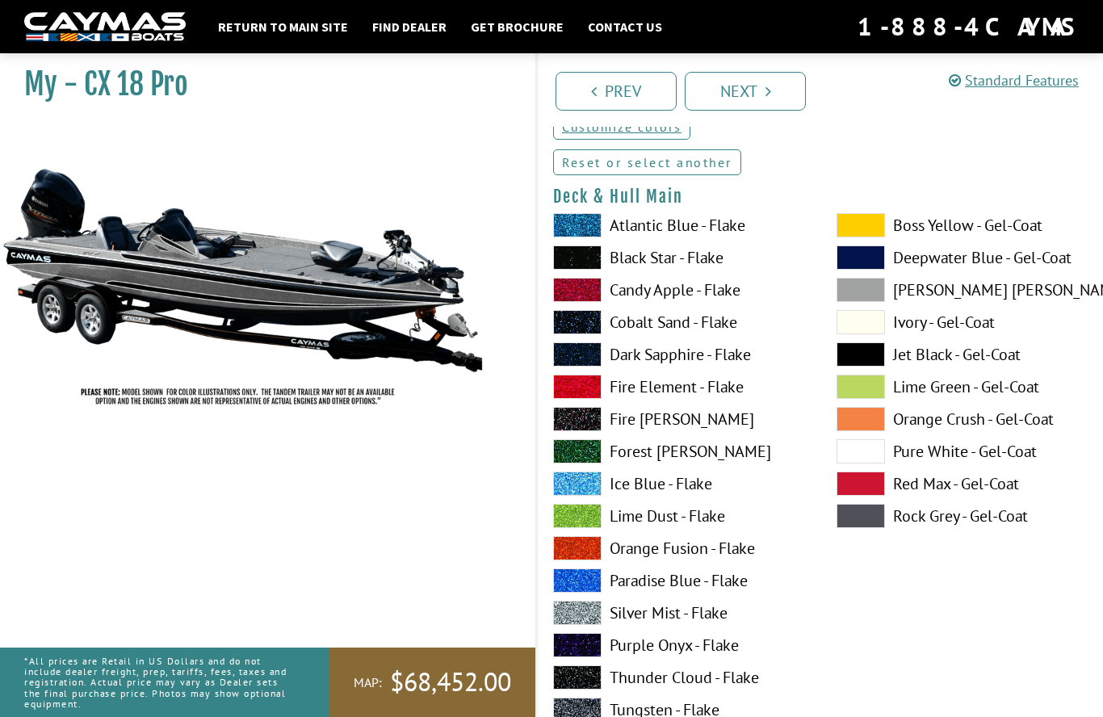
click at [707, 168] on link "Reset or select another" at bounding box center [647, 162] width 188 height 26
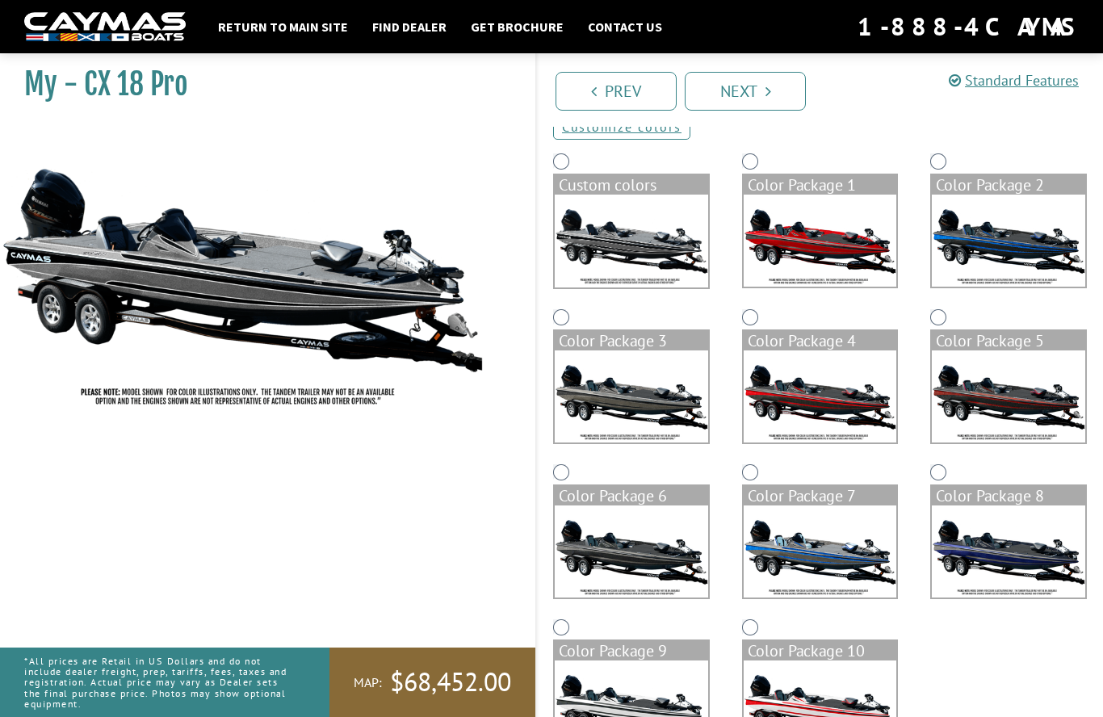
scroll to position [115, 0]
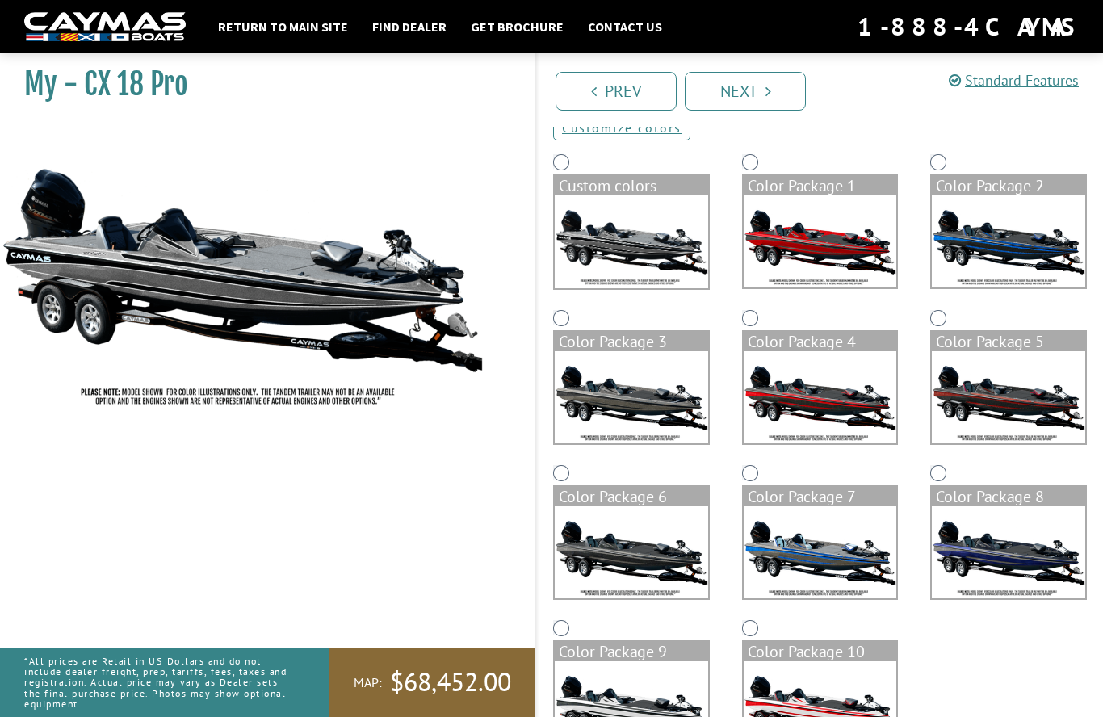
click at [668, 417] on img at bounding box center [631, 397] width 153 height 92
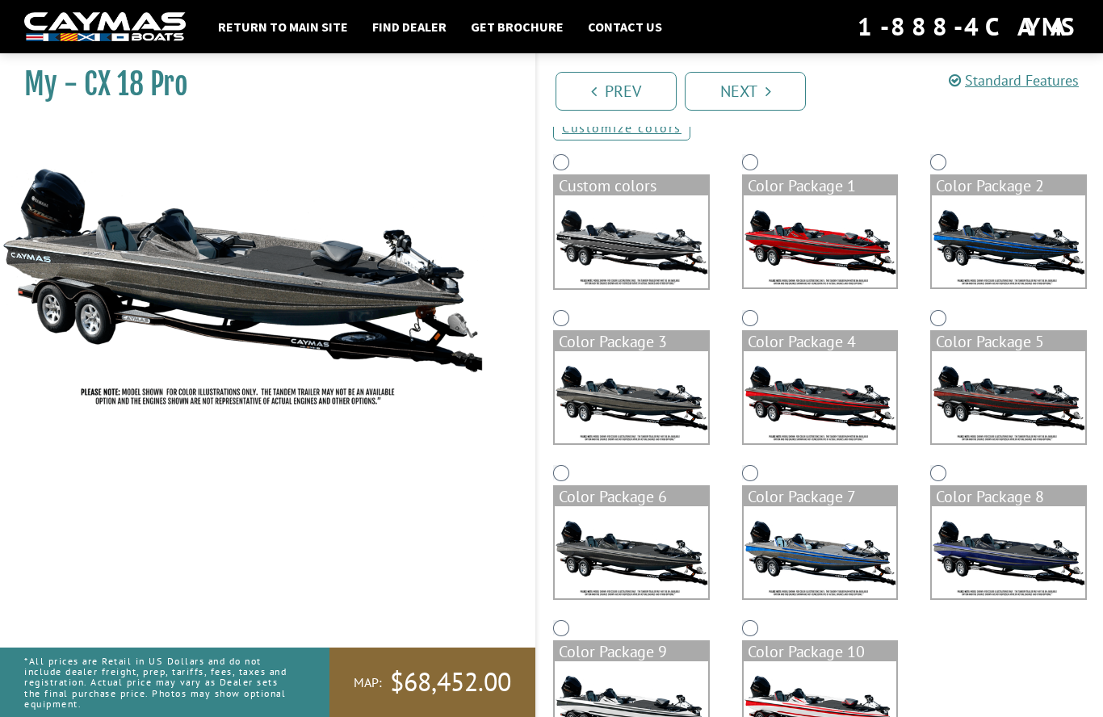
click at [846, 403] on img at bounding box center [820, 397] width 153 height 92
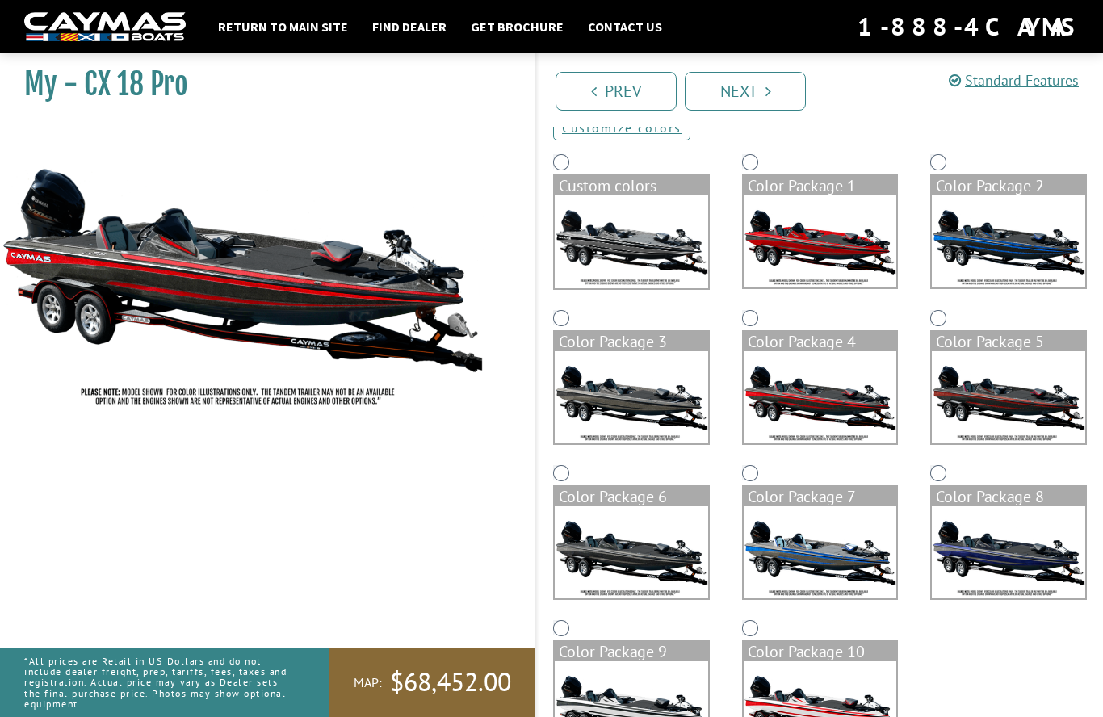
click at [661, 390] on img at bounding box center [631, 397] width 153 height 92
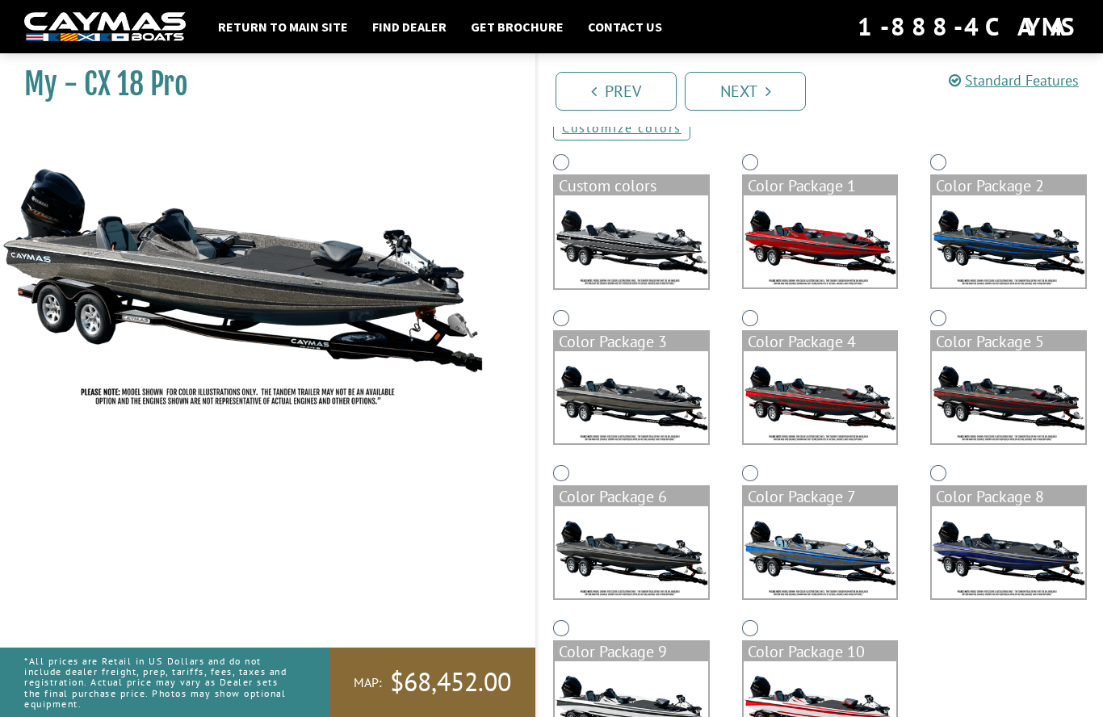
click at [660, 567] on img at bounding box center [631, 552] width 153 height 92
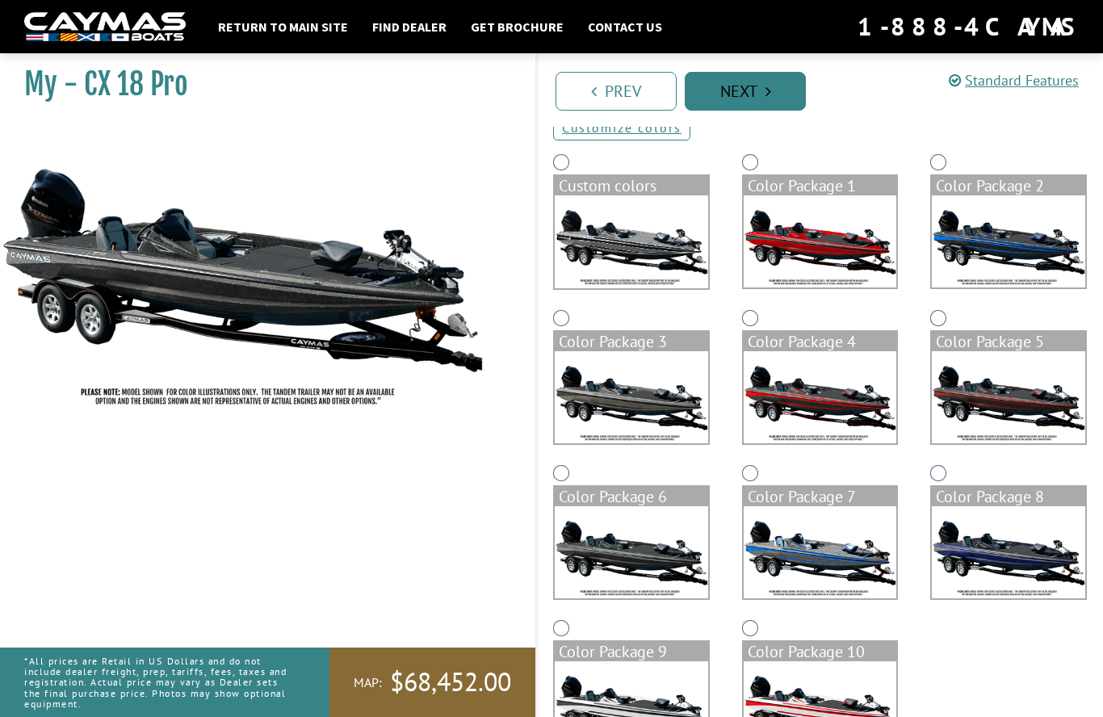
click at [772, 86] on link "Next" at bounding box center [745, 91] width 121 height 39
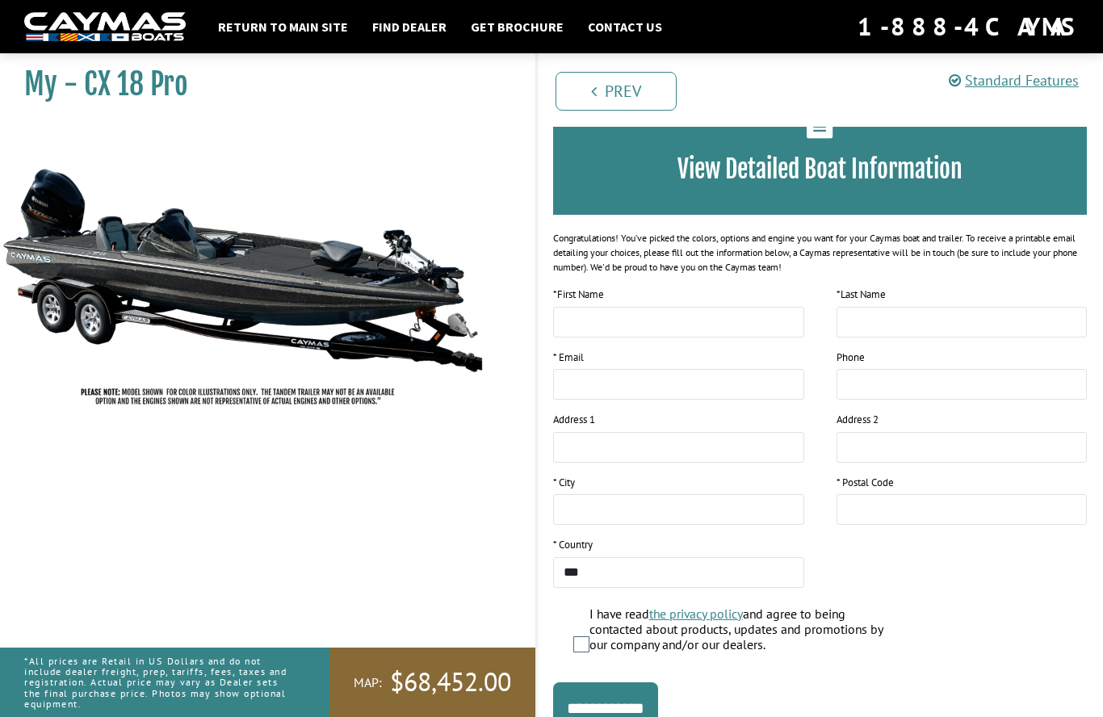
scroll to position [111, 0]
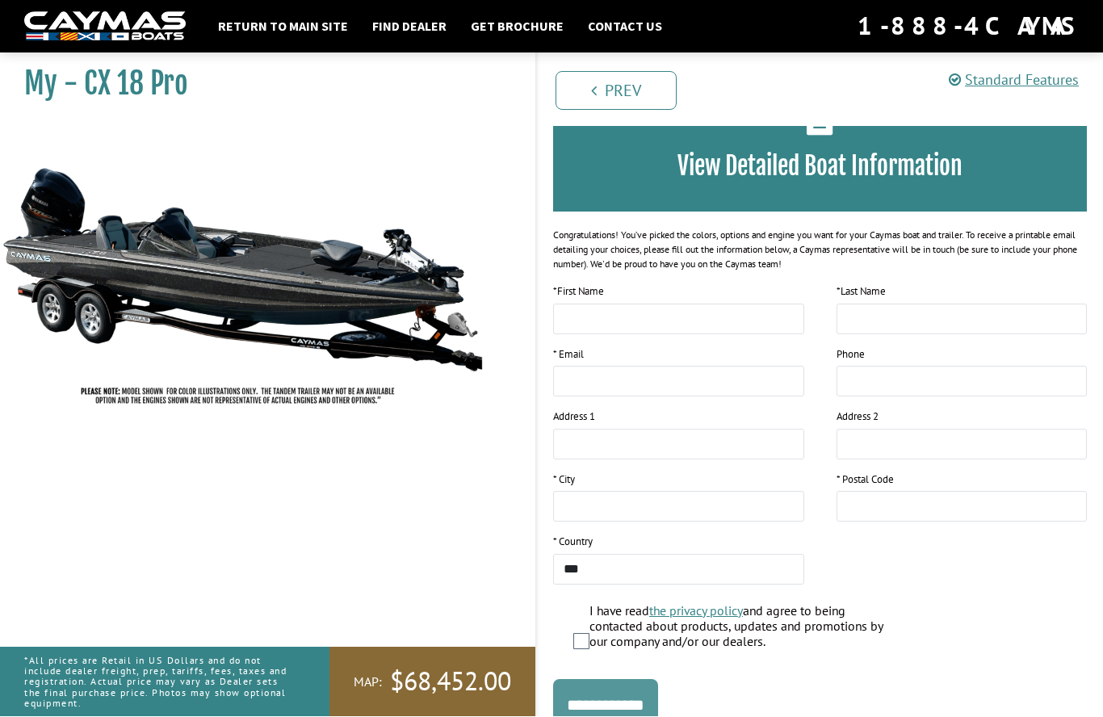
click at [655, 712] on input "**********" at bounding box center [605, 706] width 105 height 52
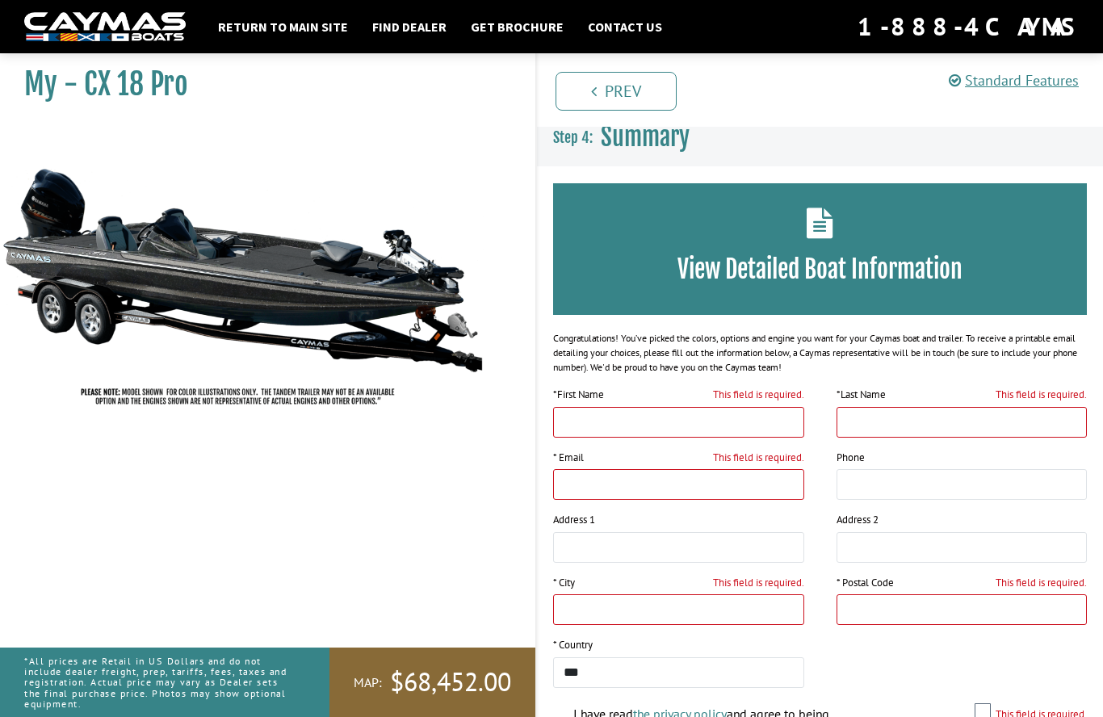
scroll to position [0, 0]
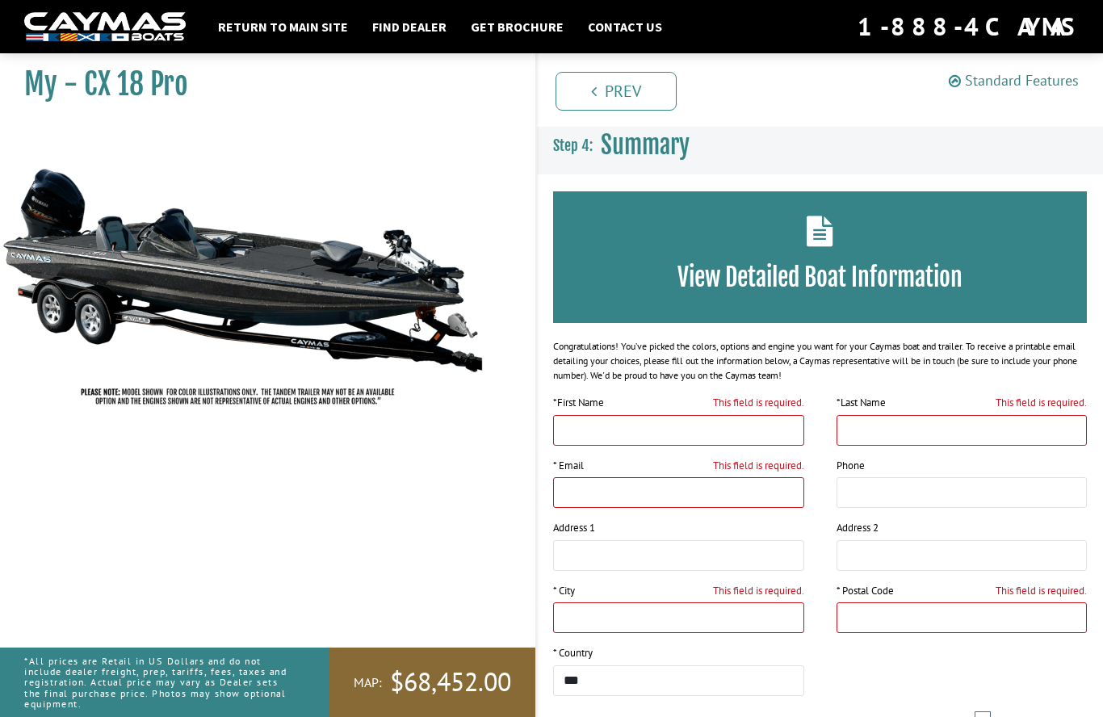
click at [1030, 77] on link "Standard Features" at bounding box center [1014, 80] width 130 height 19
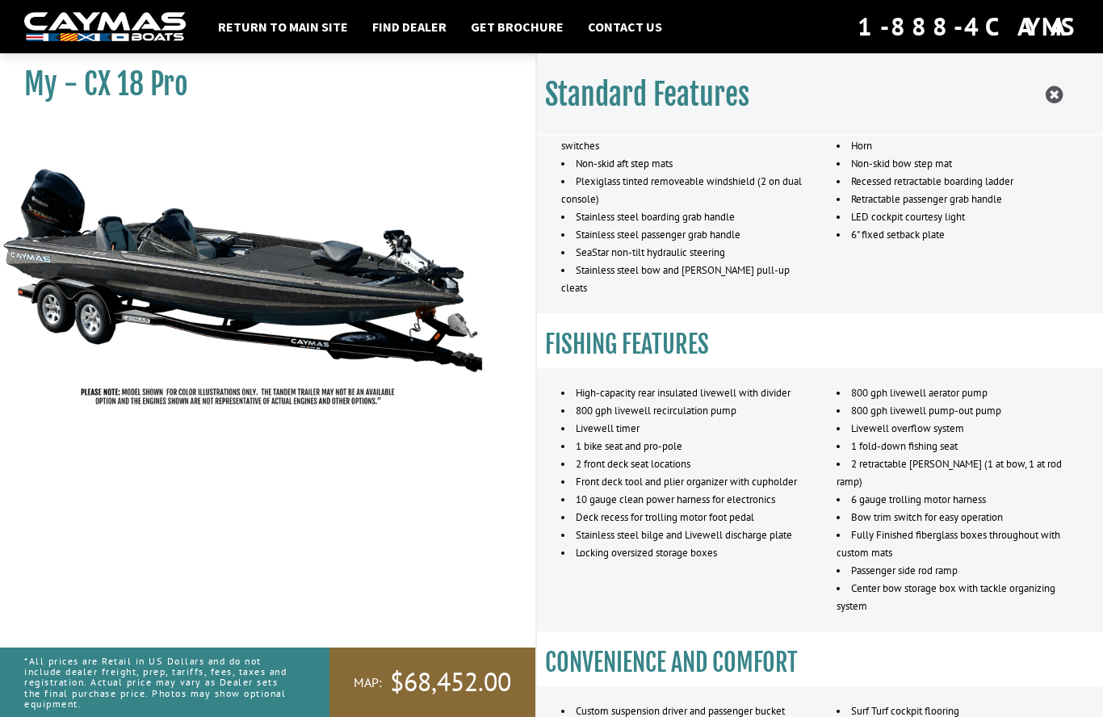
scroll to position [695, 0]
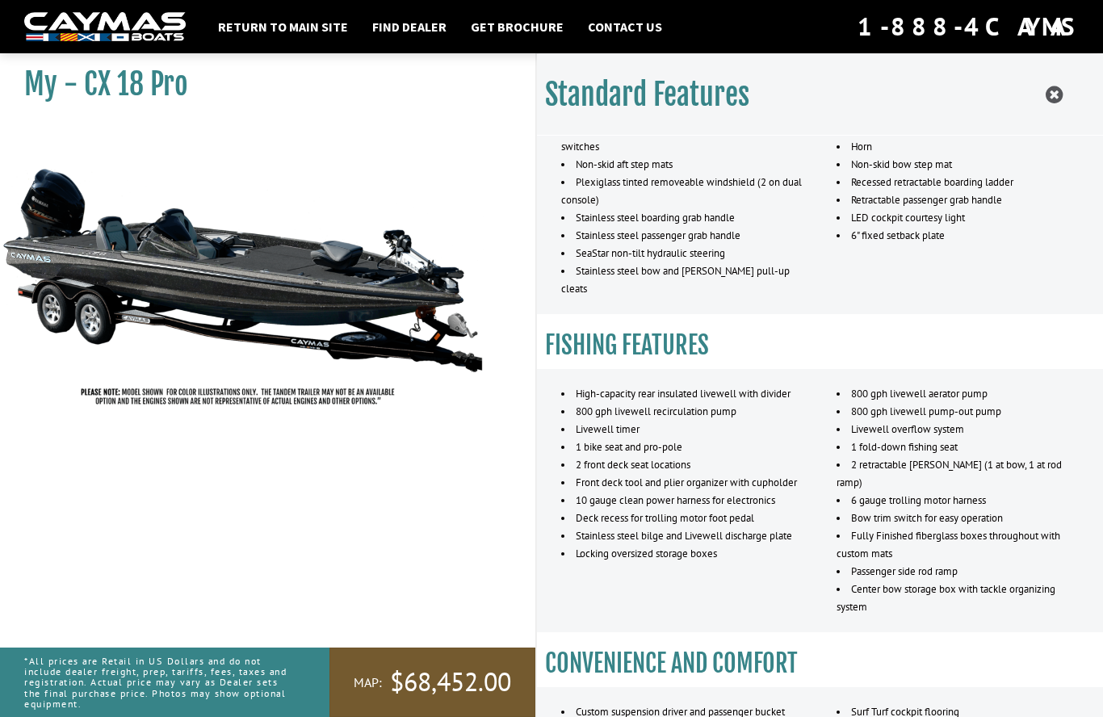
click at [485, 680] on span "$68,452.00" at bounding box center [450, 682] width 121 height 34
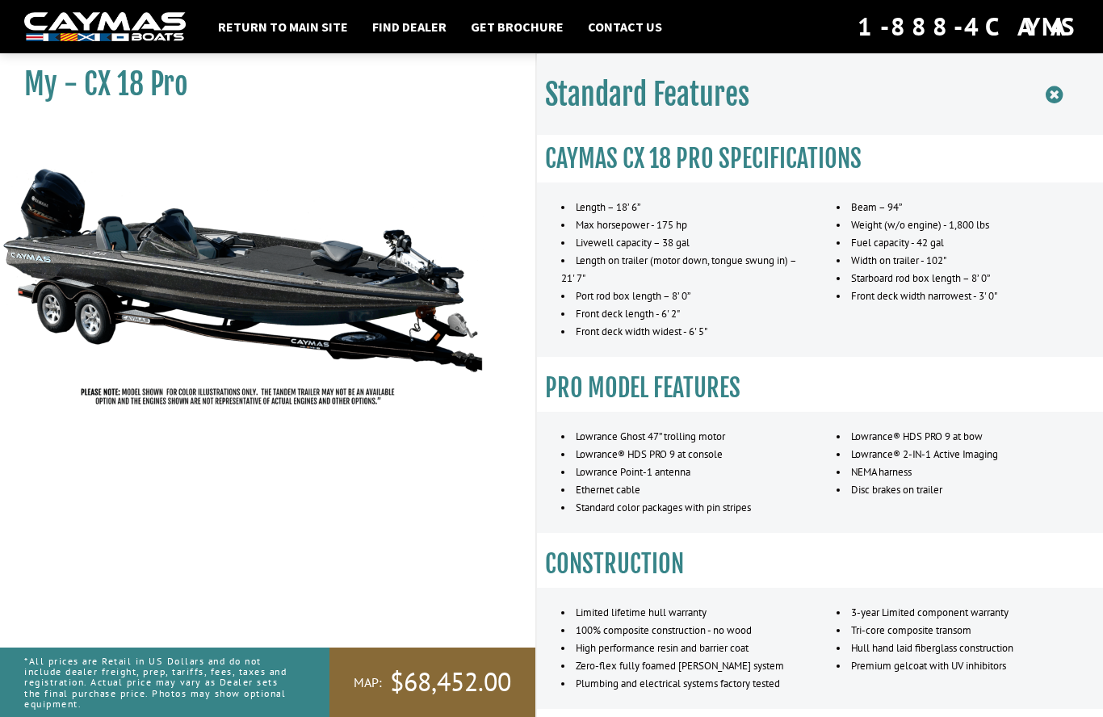
click at [1058, 100] on icon at bounding box center [1054, 95] width 17 height 20
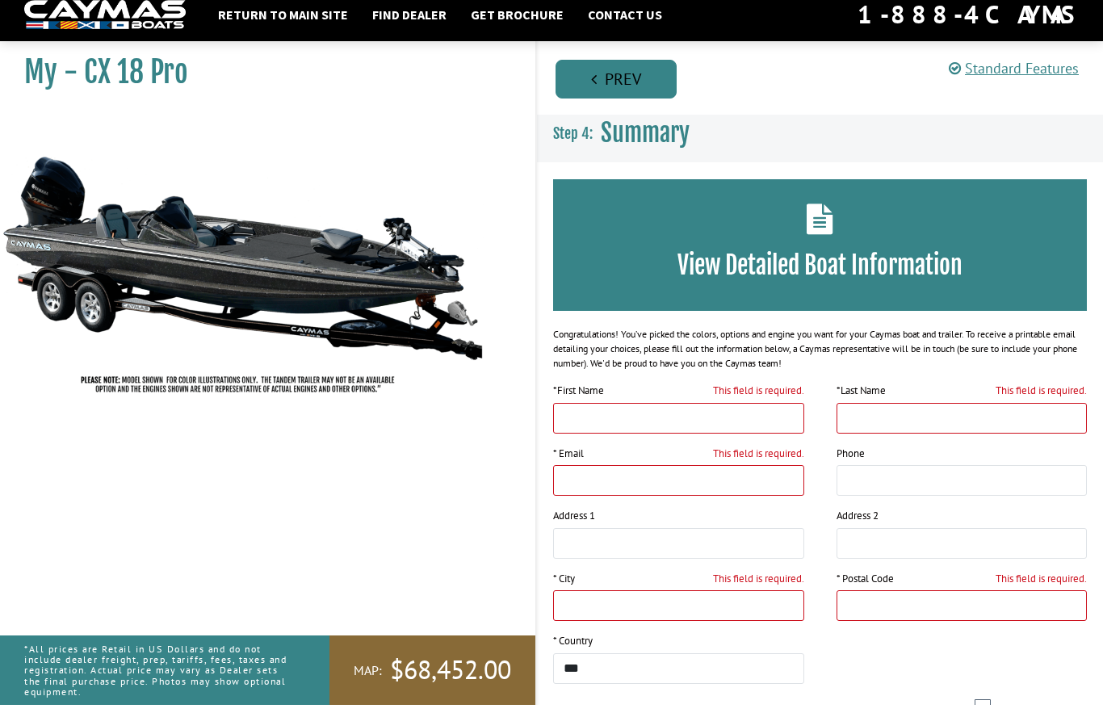
click at [630, 94] on link "Prev" at bounding box center [616, 91] width 121 height 39
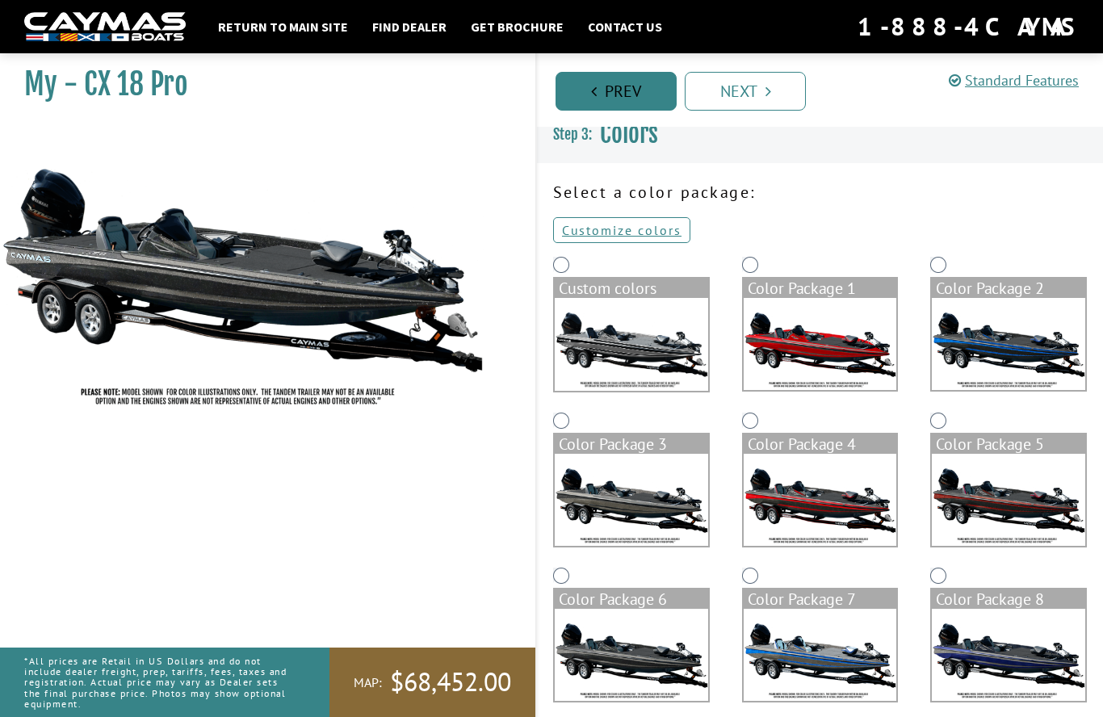
click at [645, 86] on link "Prev" at bounding box center [616, 91] width 121 height 39
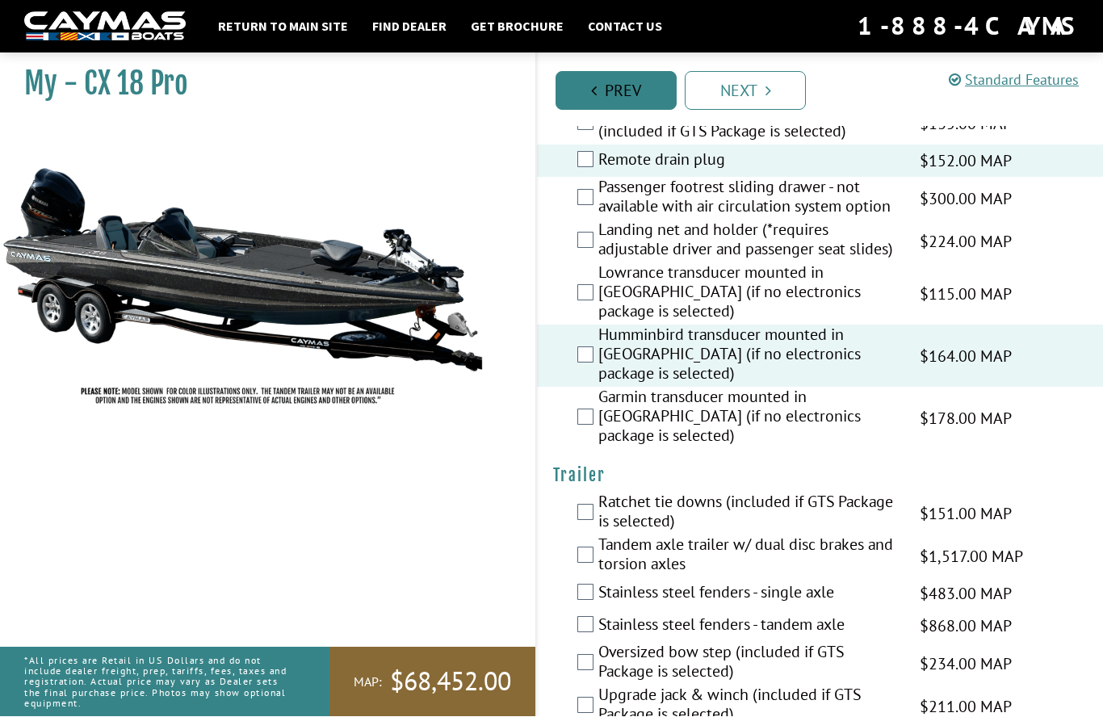
scroll to position [2417, 0]
click at [600, 536] on label "Tandem axle trailer w/ dual disc brakes and torsion axles" at bounding box center [748, 557] width 301 height 43
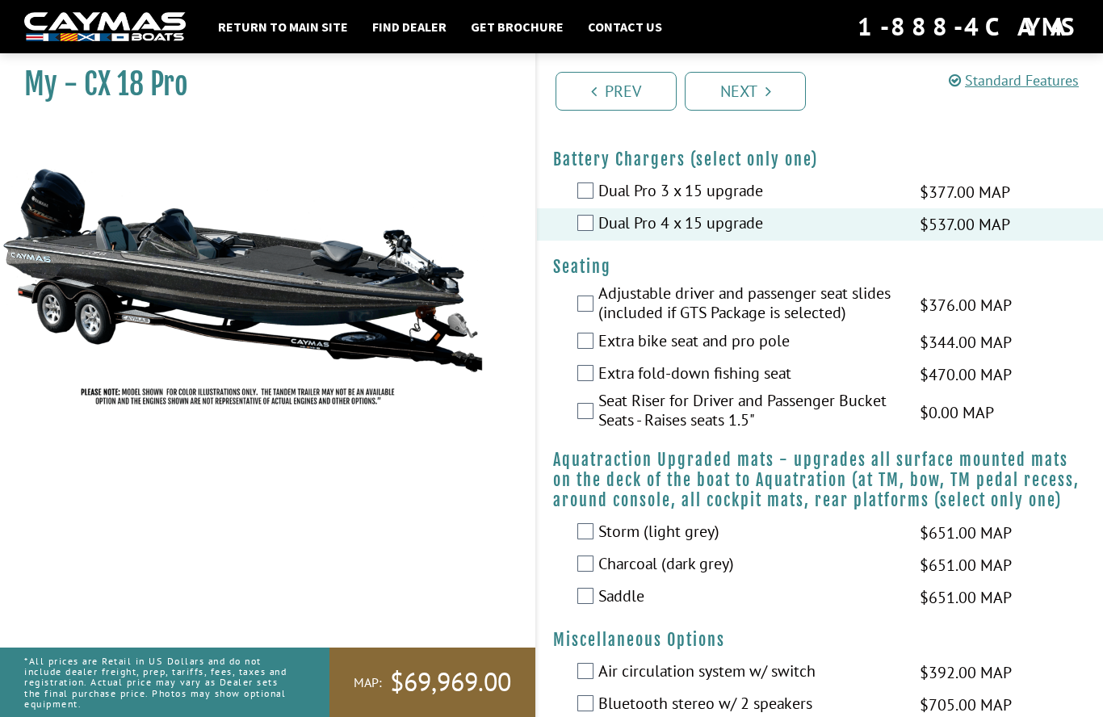
scroll to position [1178, 0]
